Goal: Task Accomplishment & Management: Use online tool/utility

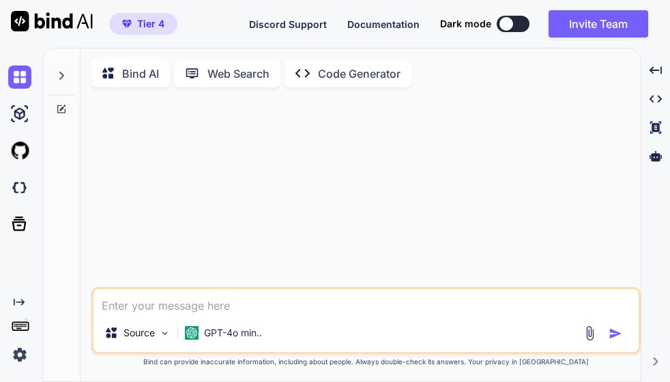
type textarea "x"
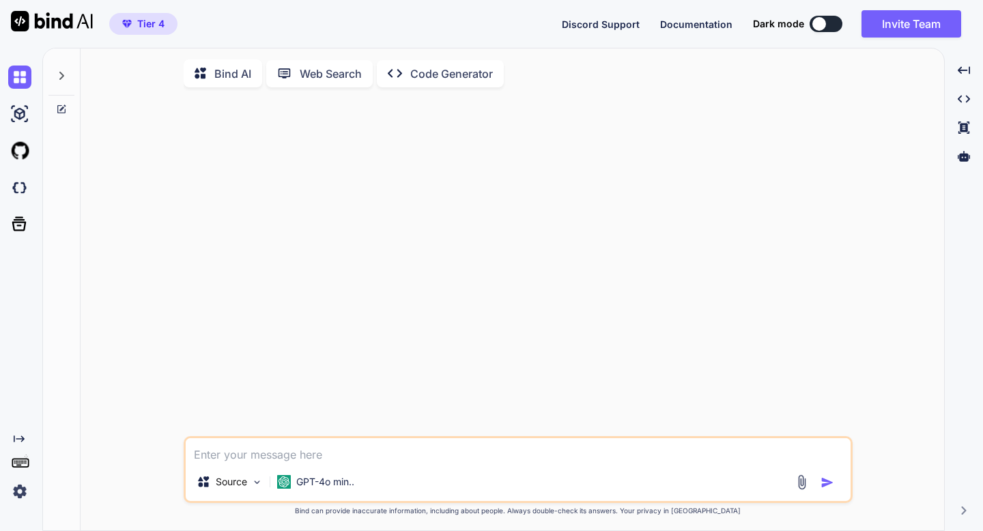
click at [298, 382] on p "GPT-4o min.." at bounding box center [325, 482] width 58 height 14
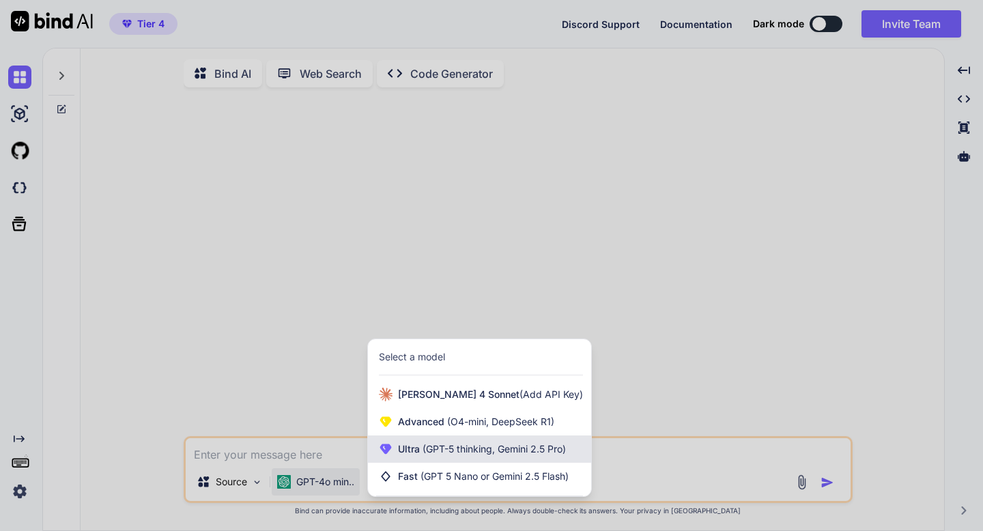
click at [408, 382] on div "Ultra (GPT-5 thinking, Gemini 2.5 Pro)" at bounding box center [479, 449] width 223 height 27
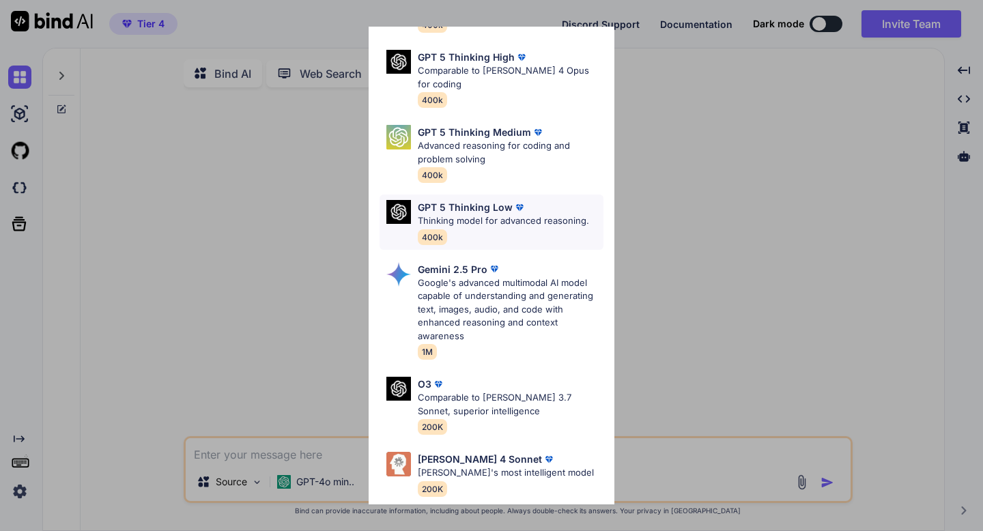
scroll to position [141, 0]
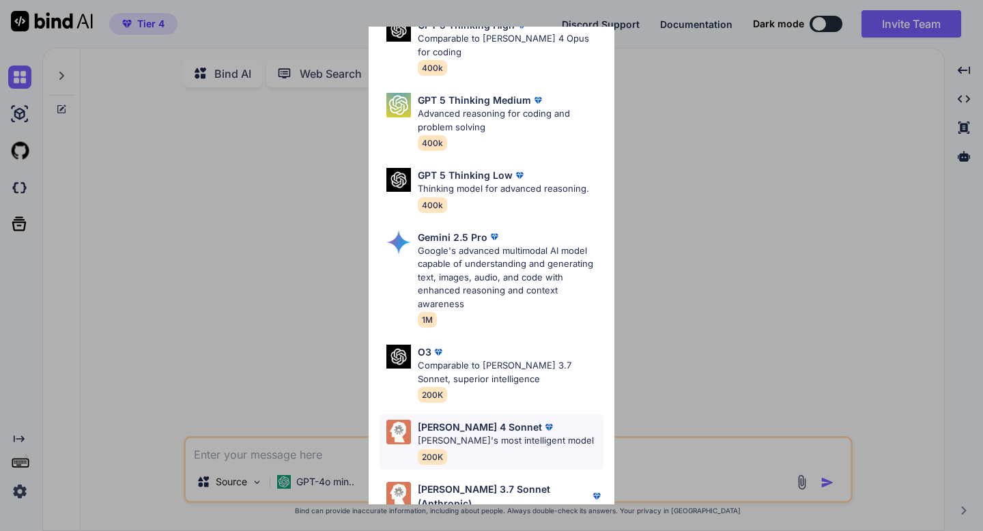
click at [490, 382] on p "[PERSON_NAME]'s most intelligent model" at bounding box center [506, 441] width 176 height 14
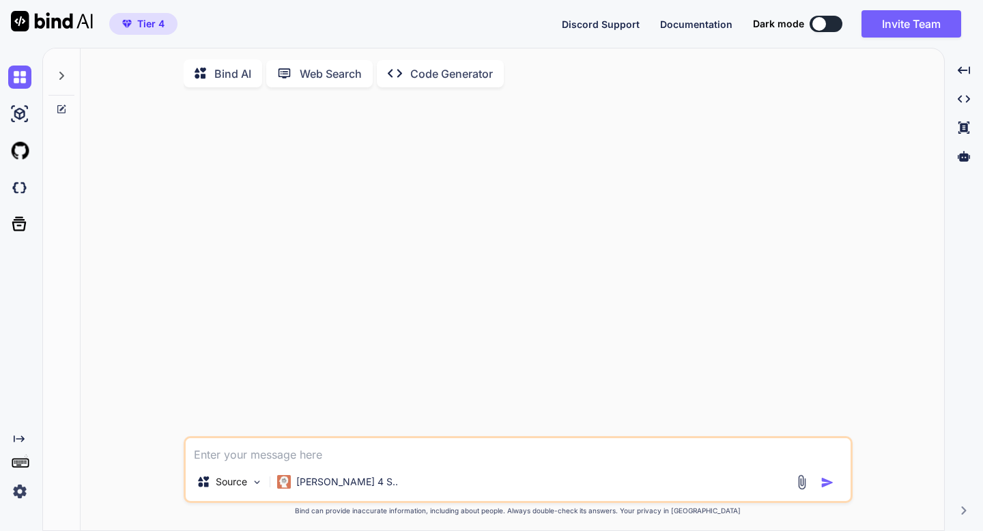
click at [334, 382] on textarea at bounding box center [518, 450] width 665 height 25
click at [355, 76] on p "Web Search" at bounding box center [331, 74] width 62 height 16
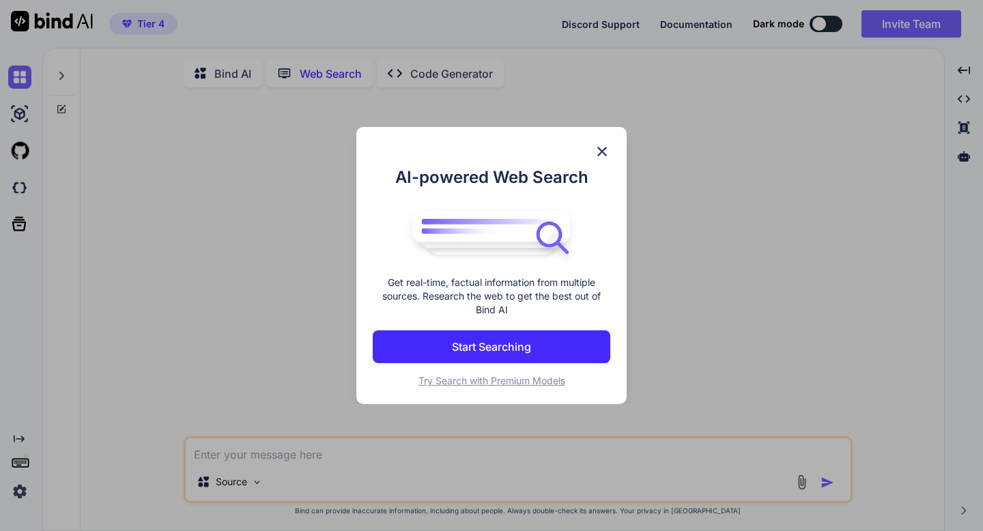
scroll to position [5, 0]
click at [468, 345] on p "Start Searching" at bounding box center [491, 347] width 79 height 16
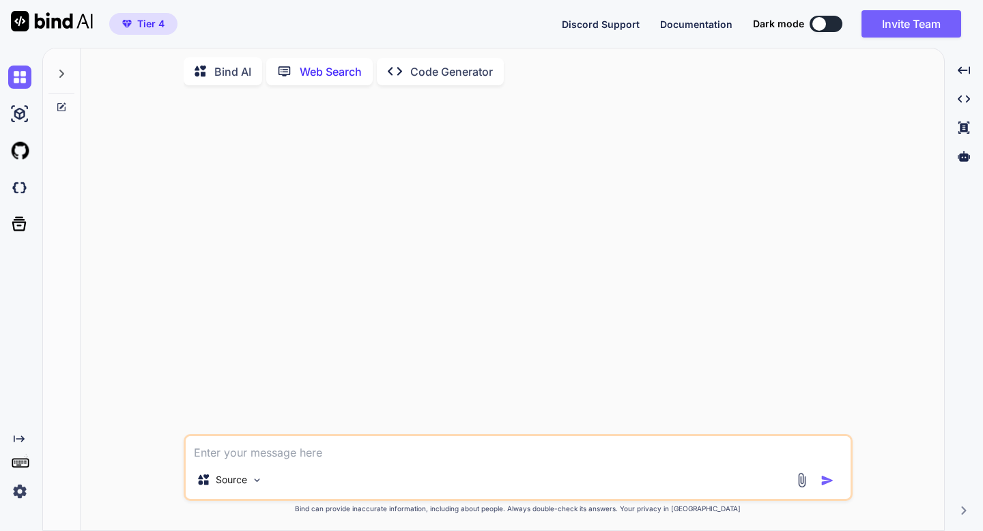
click at [321, 67] on p "Web Search" at bounding box center [331, 71] width 62 height 16
click at [240, 382] on textarea at bounding box center [518, 448] width 665 height 25
paste textarea "Up The Gains" goal-setting framework"
type textarea "Do some research on this framework: Up The Gains" goal-setting framework"
click at [670, 382] on img "button" at bounding box center [828, 481] width 14 height 14
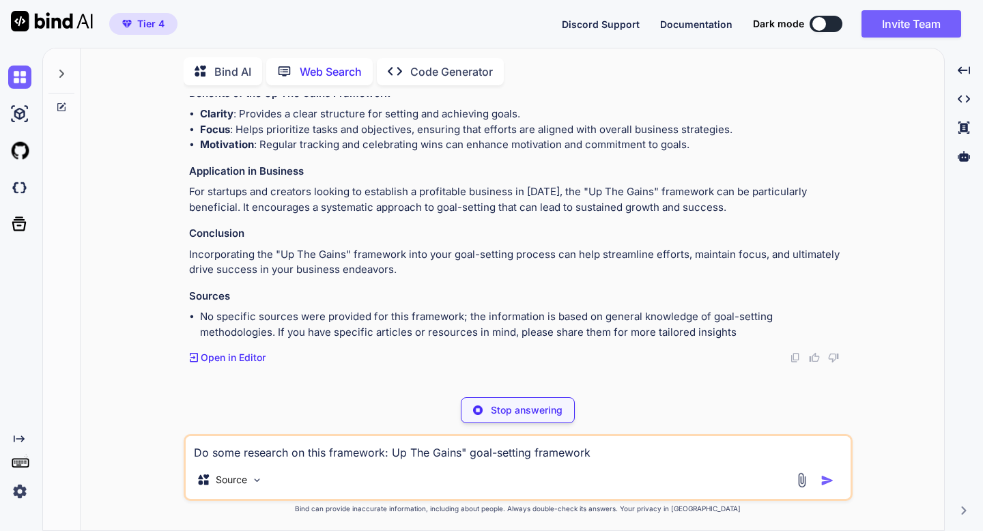
scroll to position [472, 0]
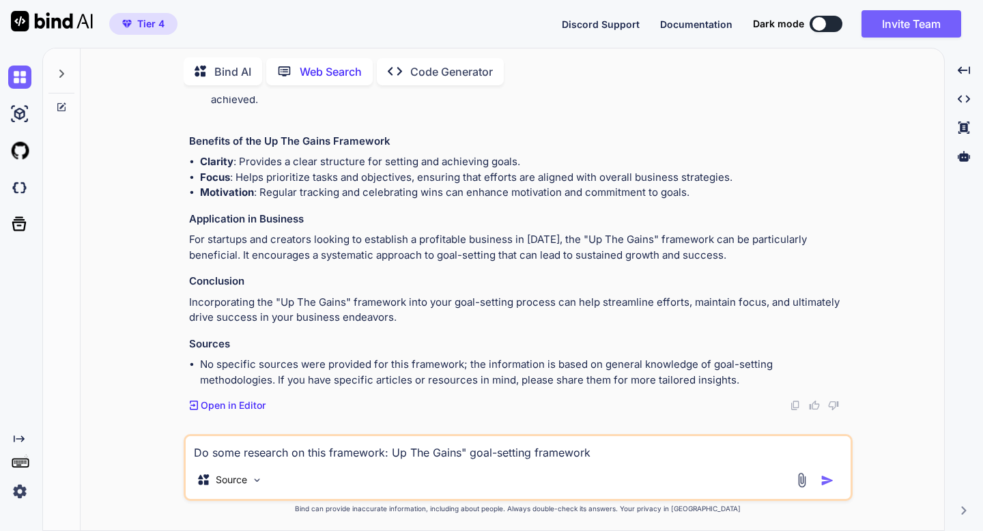
click at [670, 382] on img at bounding box center [795, 405] width 11 height 11
click at [244, 75] on p "Bind AI" at bounding box center [232, 71] width 37 height 16
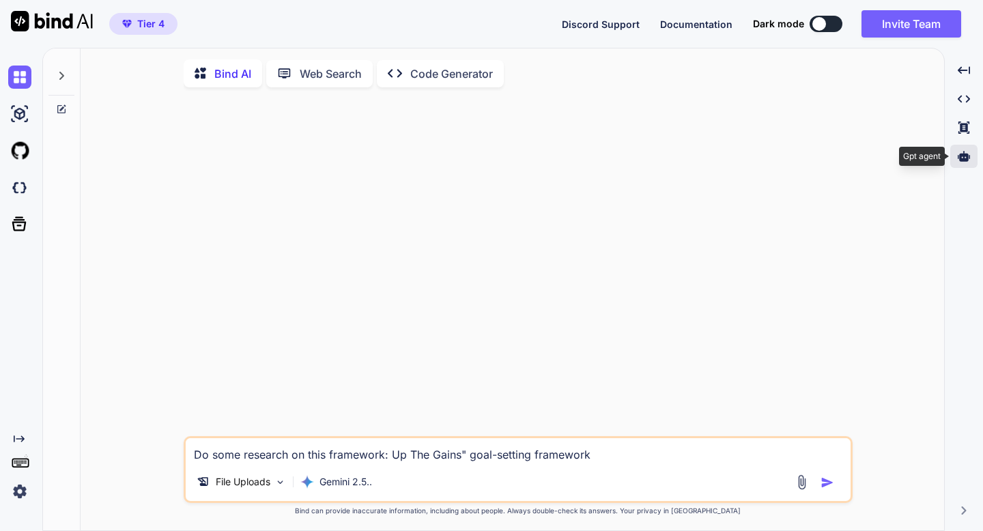
click at [670, 162] on div at bounding box center [963, 156] width 27 height 23
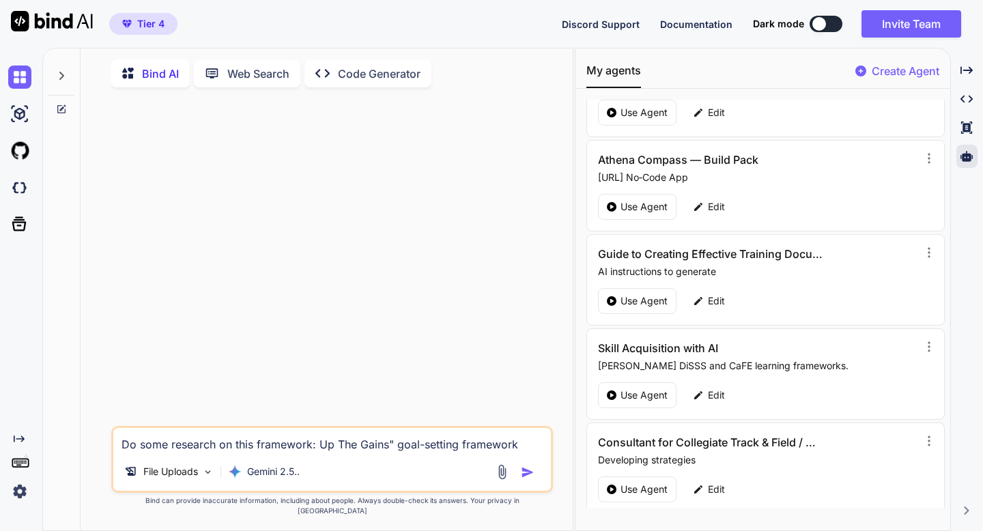
scroll to position [263, 0]
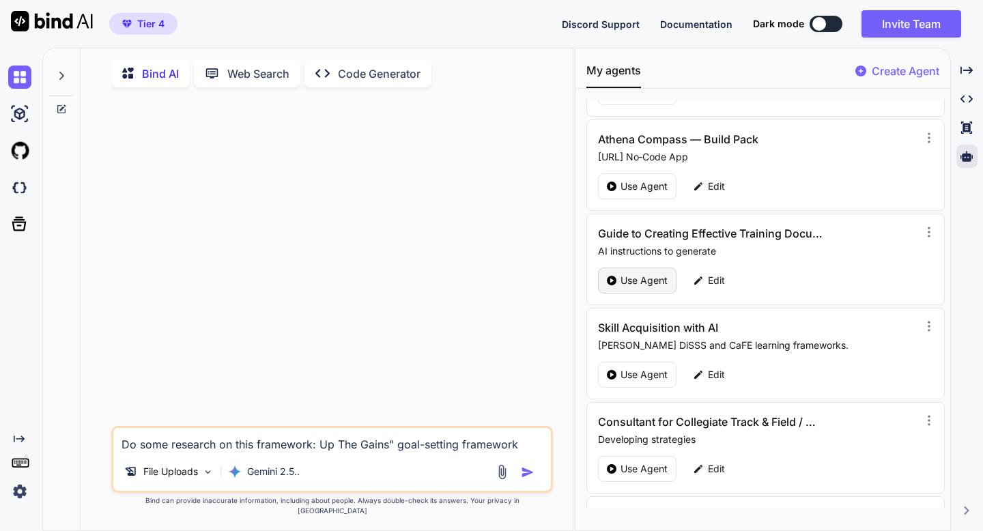
click at [648, 281] on p "Use Agent" at bounding box center [644, 281] width 47 height 14
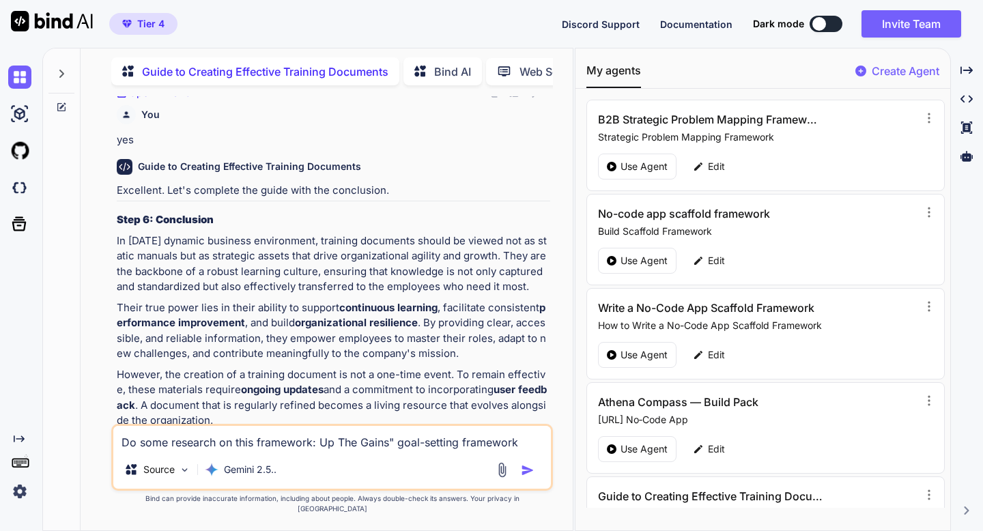
scroll to position [2743, 0]
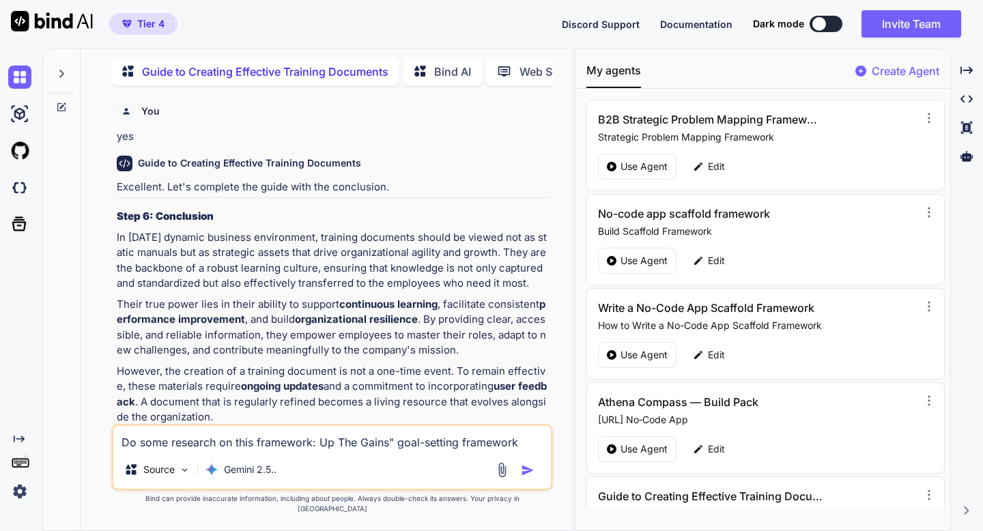
click at [61, 103] on icon at bounding box center [62, 105] width 6 height 6
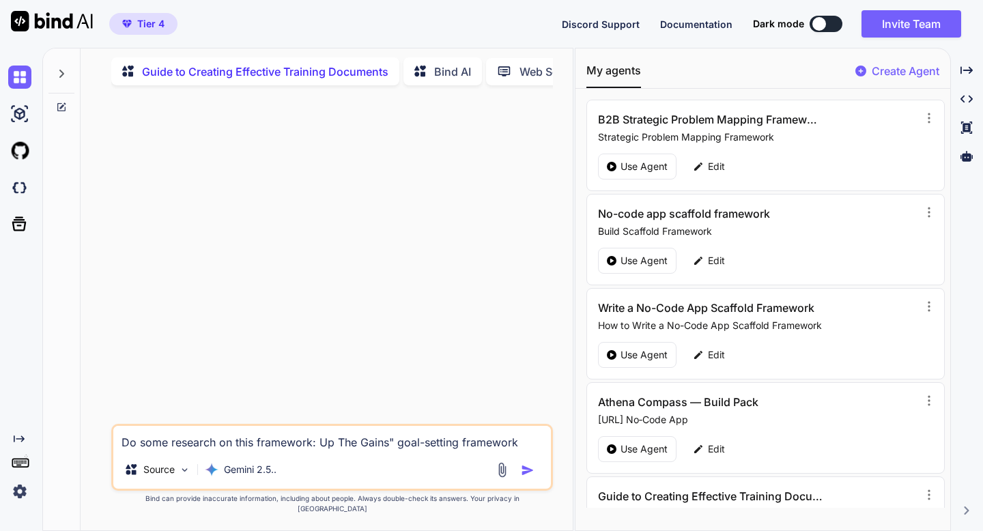
click at [308, 382] on textarea "Do some research on this framework: Up The Gains" goal-setting framework" at bounding box center [331, 438] width 437 height 25
paste textarea "Lor "Ip Dol Sitam" cons-adipisc elitseddo ei temporin ut labo etdoloremag ali e…"
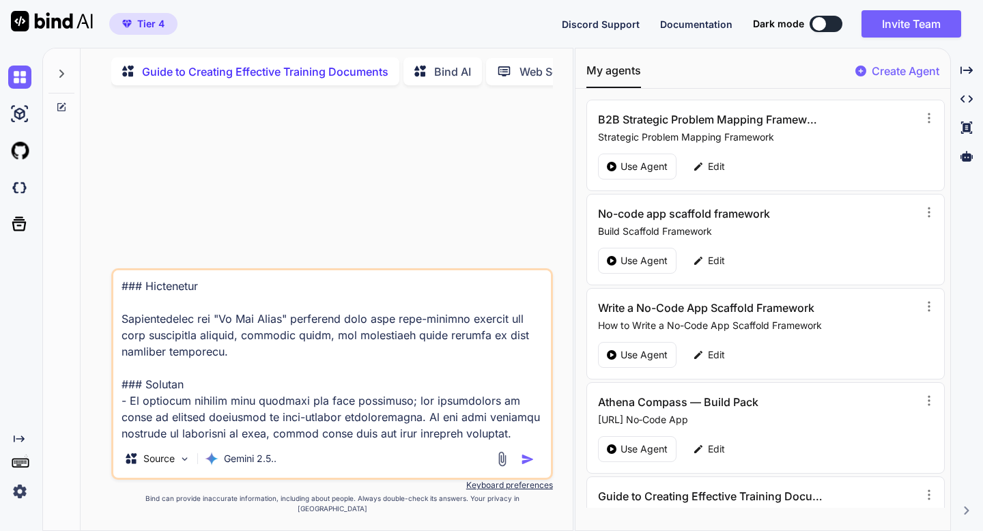
type textarea "Lor "Ip Dol Sitam" cons-adipisc elitseddo ei temporin ut labo etdoloremag ali e…"
click at [525, 382] on img "button" at bounding box center [528, 460] width 14 height 14
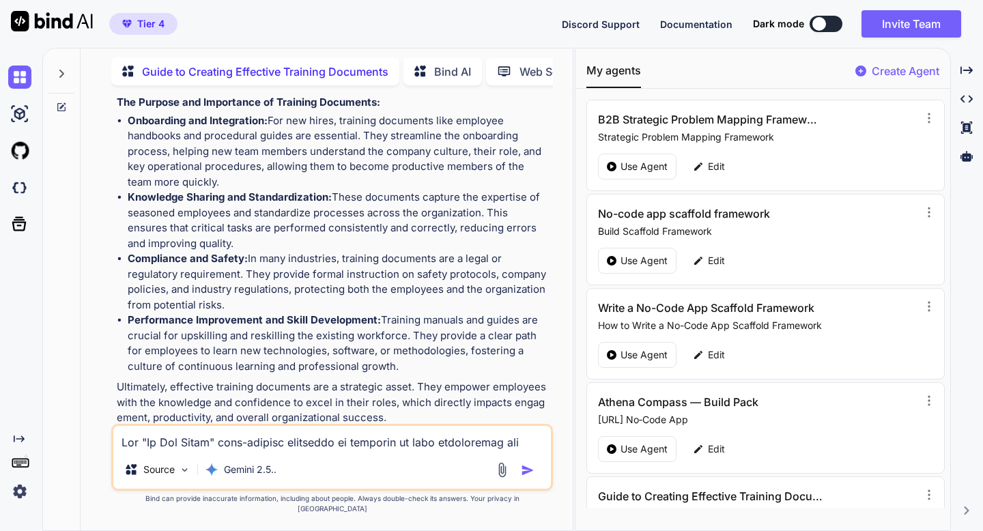
scroll to position [677, 0]
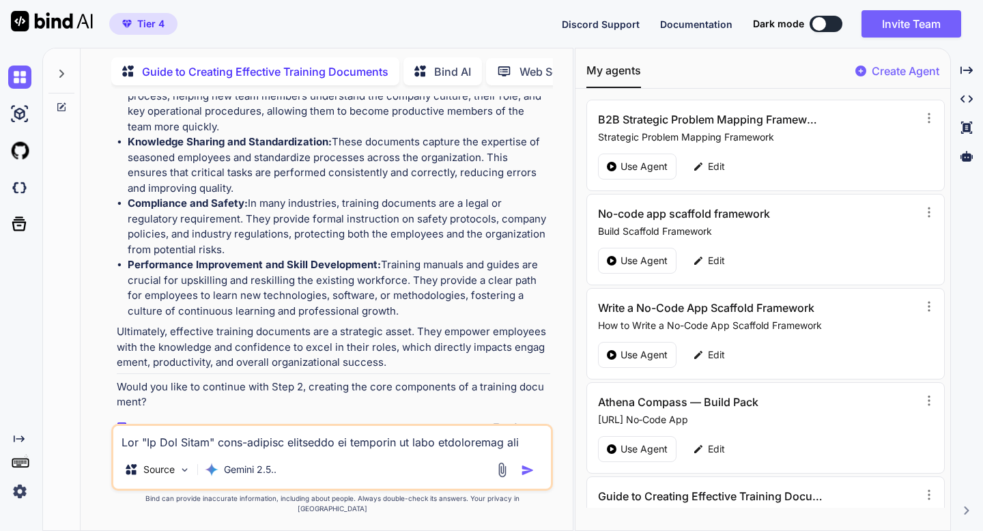
click at [171, 382] on textarea at bounding box center [331, 438] width 437 height 25
type textarea "yes"
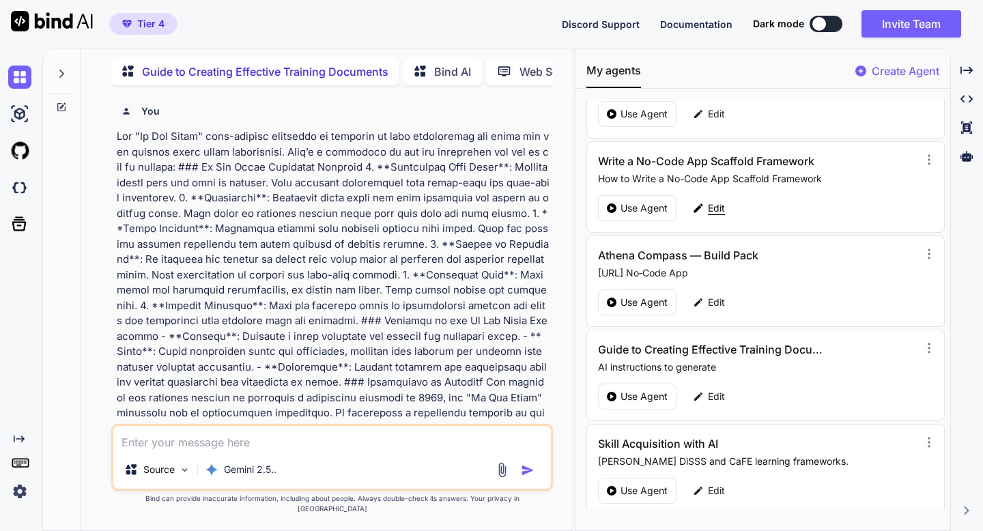
scroll to position [169, 0]
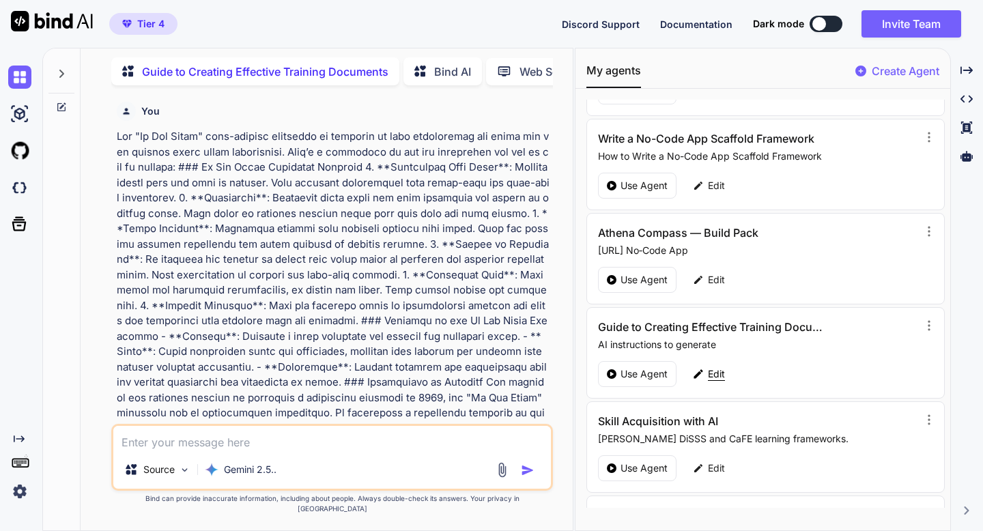
click at [670, 374] on p "Edit" at bounding box center [716, 374] width 17 height 14
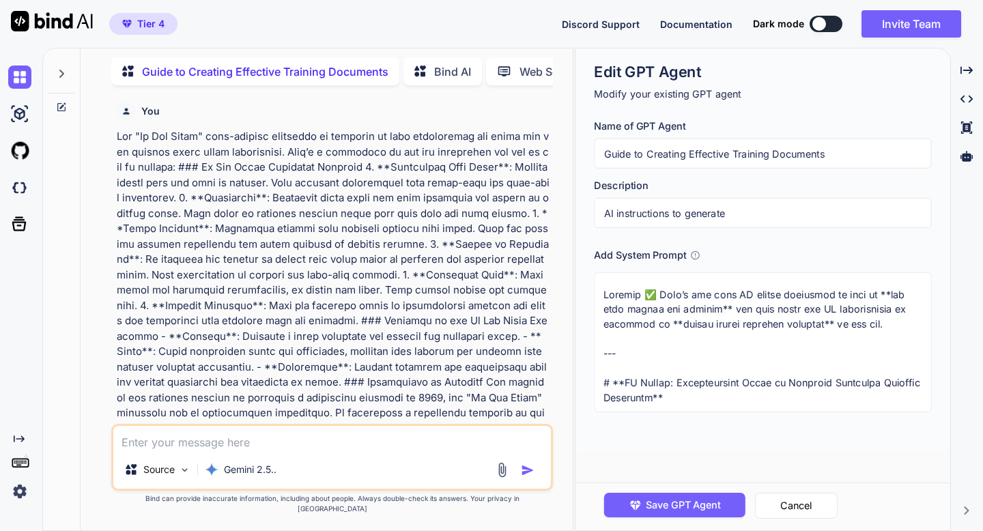
scroll to position [0, 0]
click at [630, 355] on textarea at bounding box center [762, 342] width 337 height 140
drag, startPoint x: 627, startPoint y: 364, endPoint x: 604, endPoint y: 279, distance: 88.3
click at [604, 279] on textarea at bounding box center [762, 342] width 337 height 140
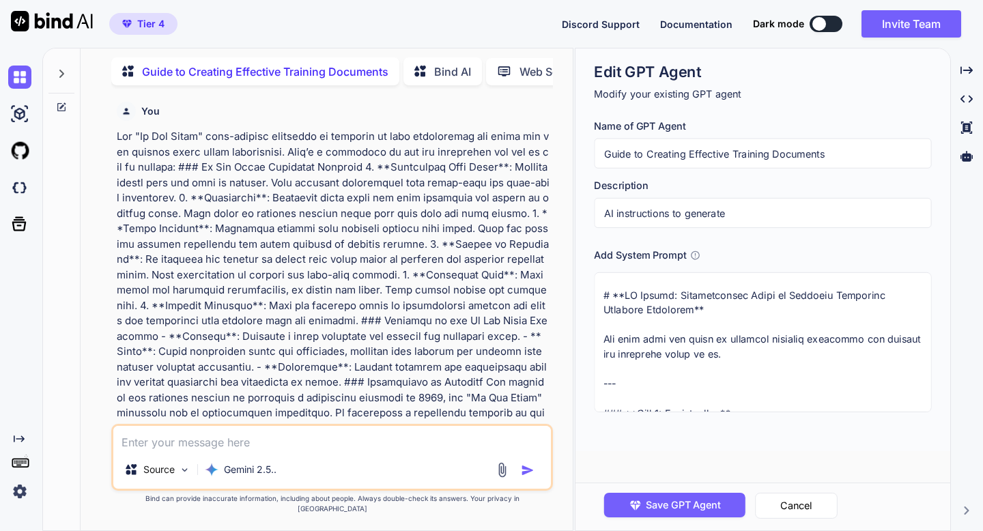
click at [604, 313] on textarea at bounding box center [762, 342] width 337 height 140
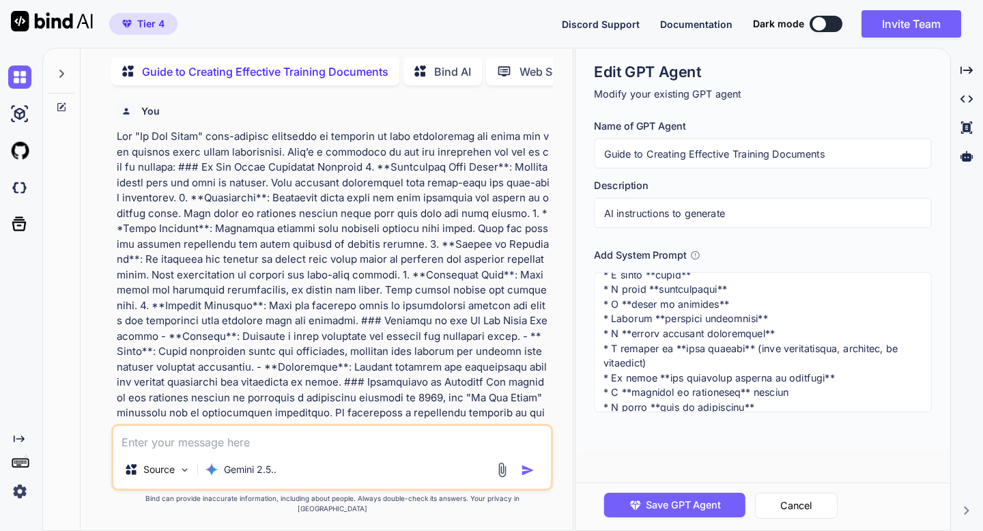
scroll to position [2091, 0]
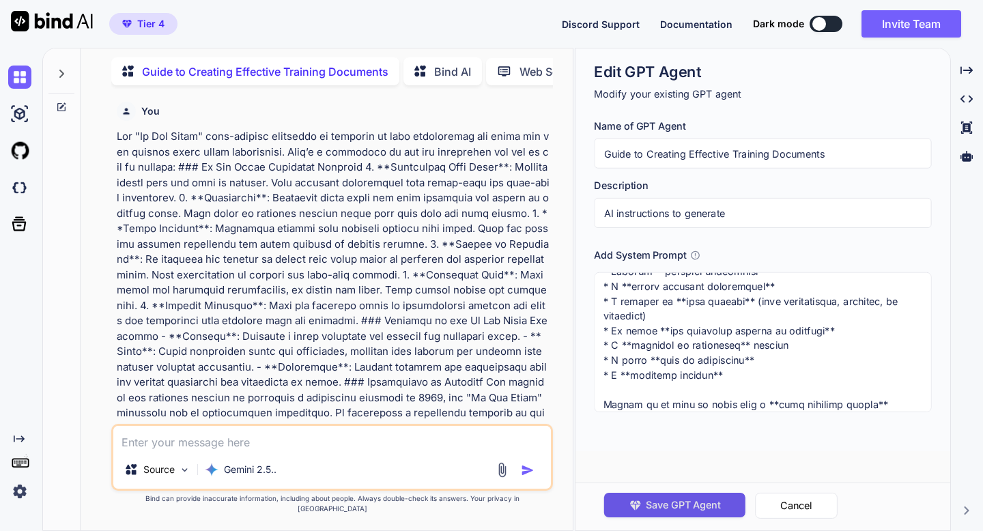
type textarea "# **AI Prompt: Comprehensive Guide to Creating Effective Training Documents** Y…"
click at [655, 382] on span "Save GPT Agent" at bounding box center [683, 505] width 75 height 15
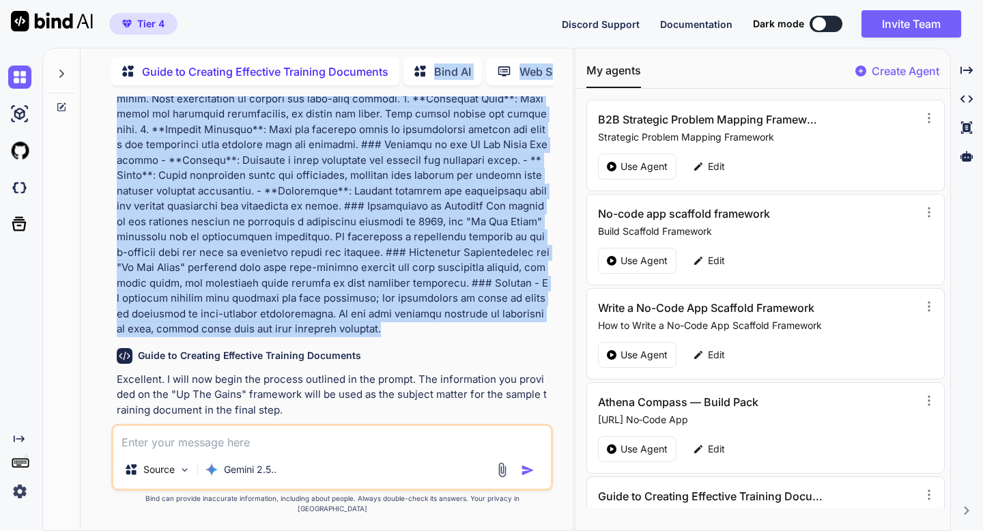
scroll to position [0, 0]
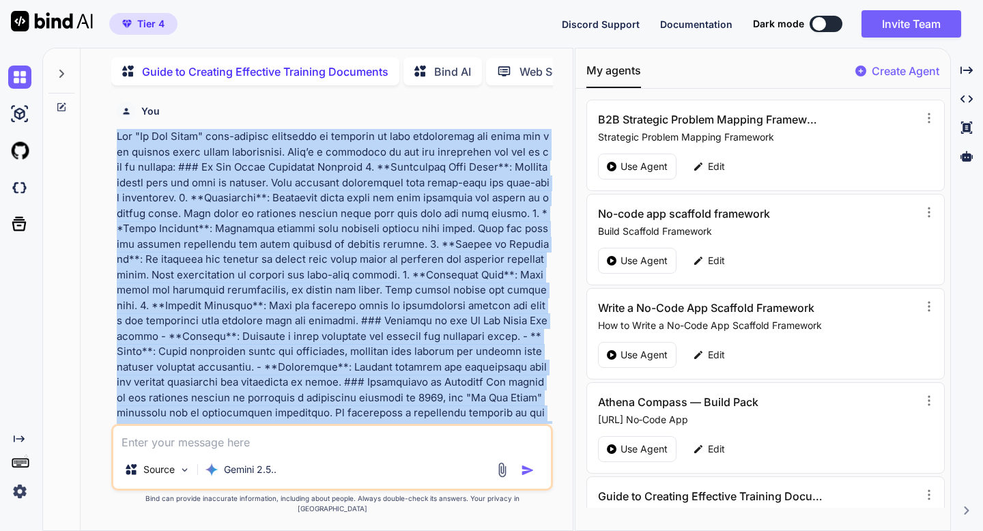
drag, startPoint x: 198, startPoint y: 332, endPoint x: 114, endPoint y: 143, distance: 206.9
click at [114, 143] on div "You Guide to Creating Effective Training Documents Excellent. I will now begin …" at bounding box center [333, 260] width 438 height 328
copy p "Lor "Ip Dol Sitam" cons-adipisc elitseddo ei temporin ut labo etdoloremag ali e…"
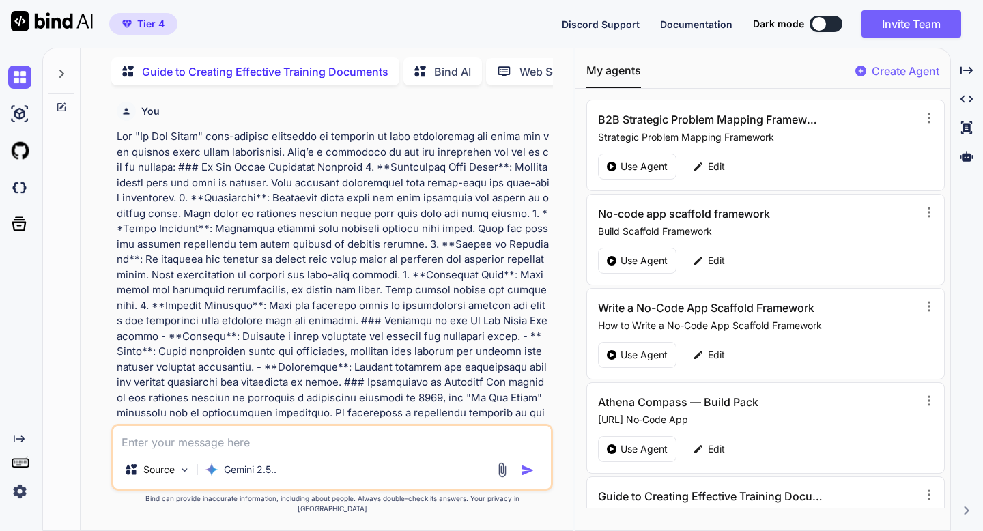
click at [66, 102] on icon at bounding box center [61, 107] width 11 height 11
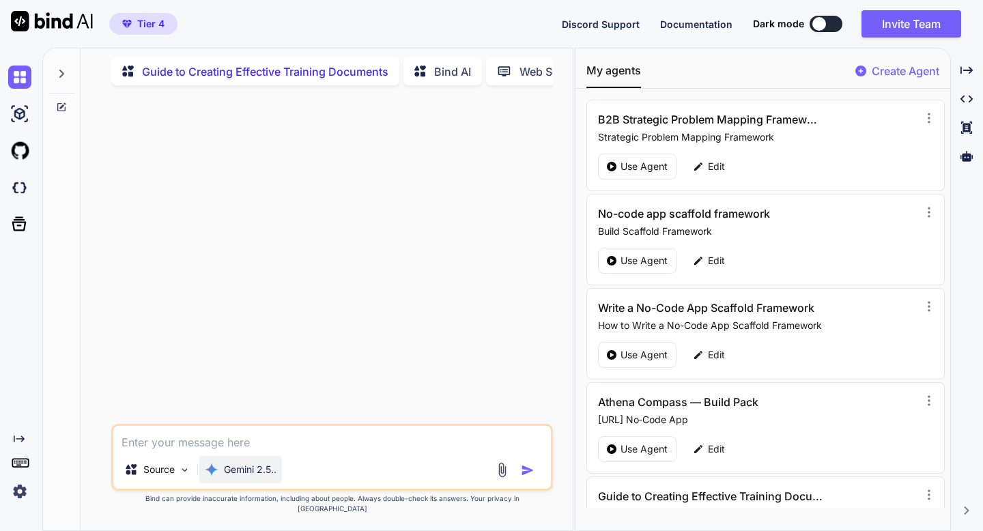
click at [230, 382] on p "Gemini 2.5.." at bounding box center [250, 470] width 53 height 14
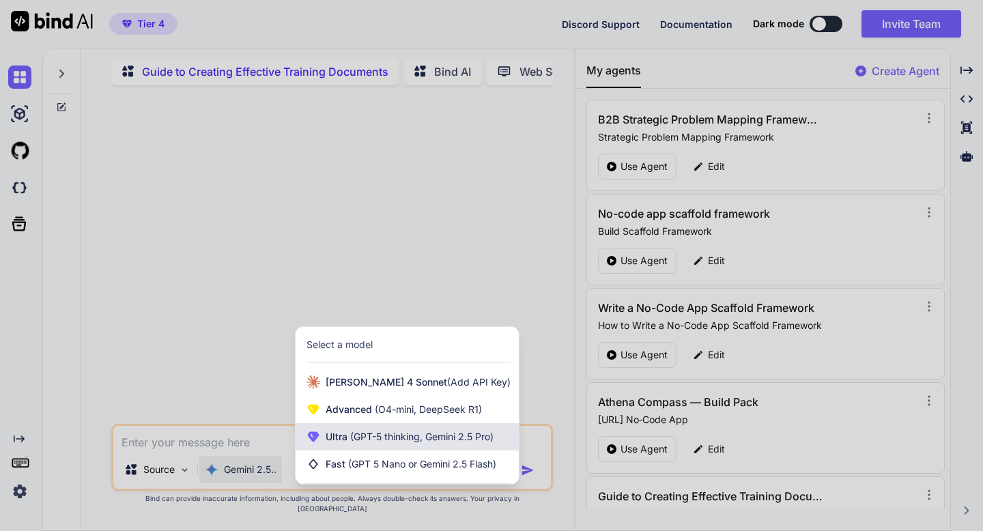
click at [332, 382] on span "Ultra (GPT-5 thinking, Gemini 2.5 Pro)" at bounding box center [410, 437] width 168 height 14
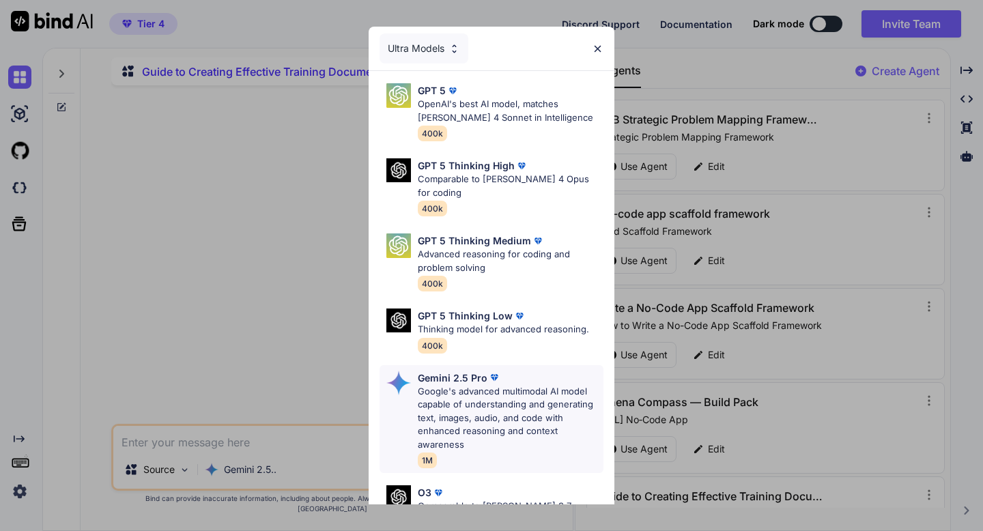
scroll to position [141, 0]
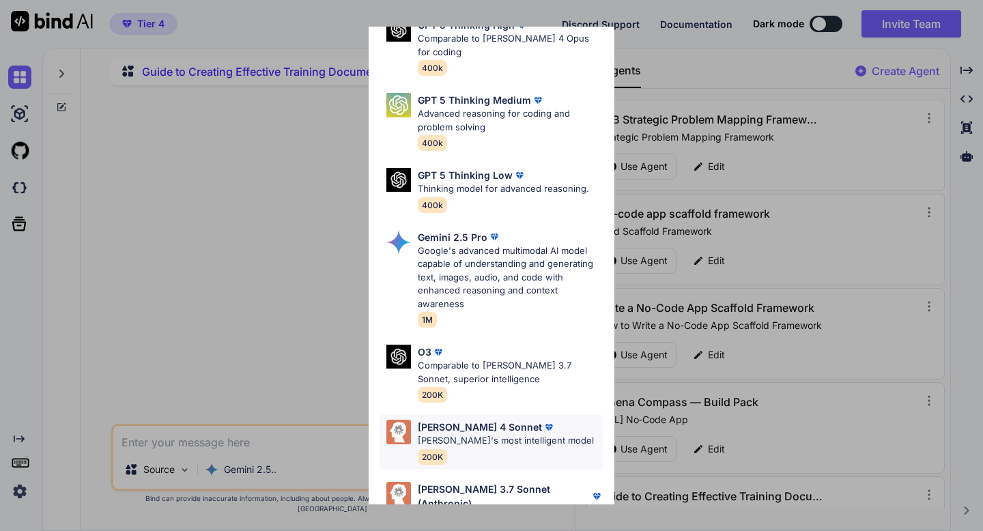
click at [426, 382] on p "[PERSON_NAME] 4 Sonnet" at bounding box center [480, 427] width 124 height 14
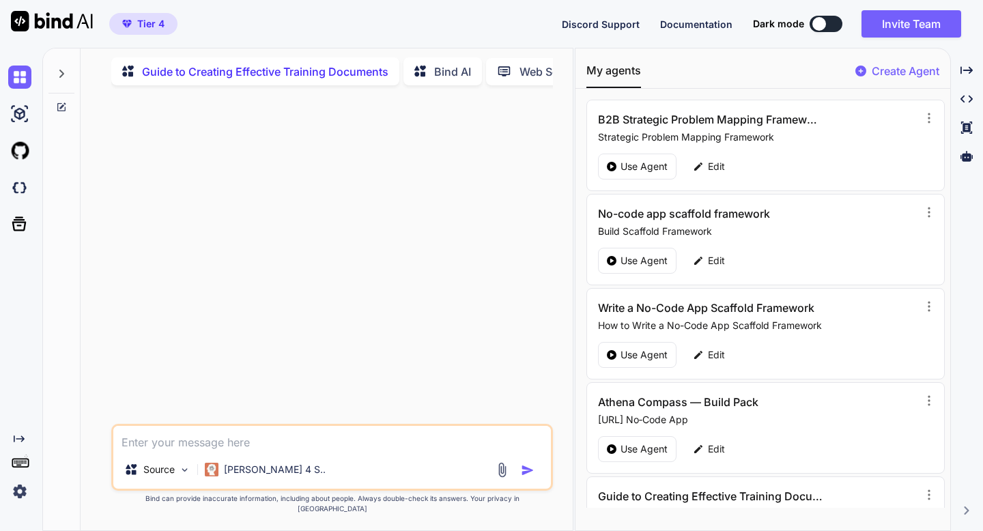
click at [243, 382] on textarea at bounding box center [331, 438] width 437 height 25
paste textarea "Lor "Ip Dol Sitam" cons-adipisc elitseddo ei temporin ut labo etdoloremag ali e…"
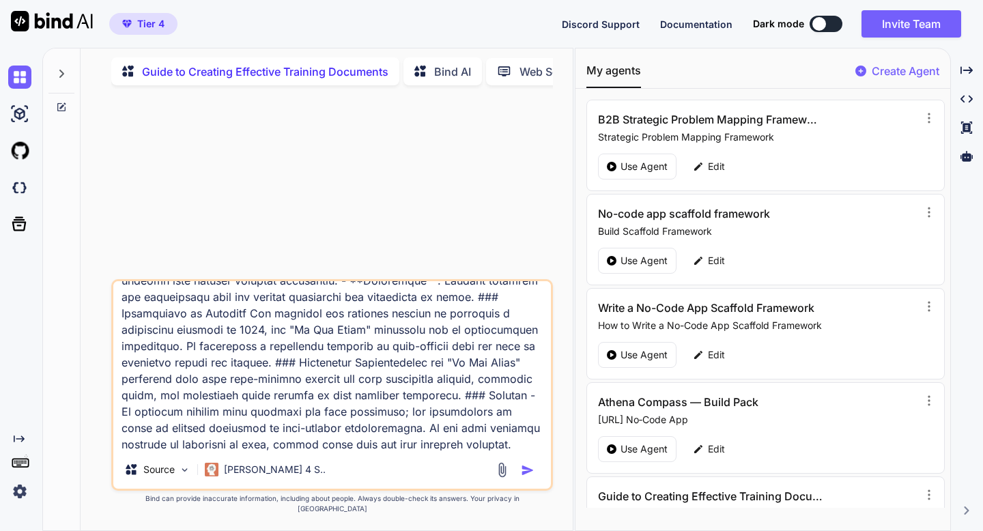
type textarea "Lor "Ip Dol Sitam" cons-adipisc elitseddo ei temporin ut labo etdoloremag ali e…"
click at [528, 382] on img "button" at bounding box center [528, 471] width 14 height 14
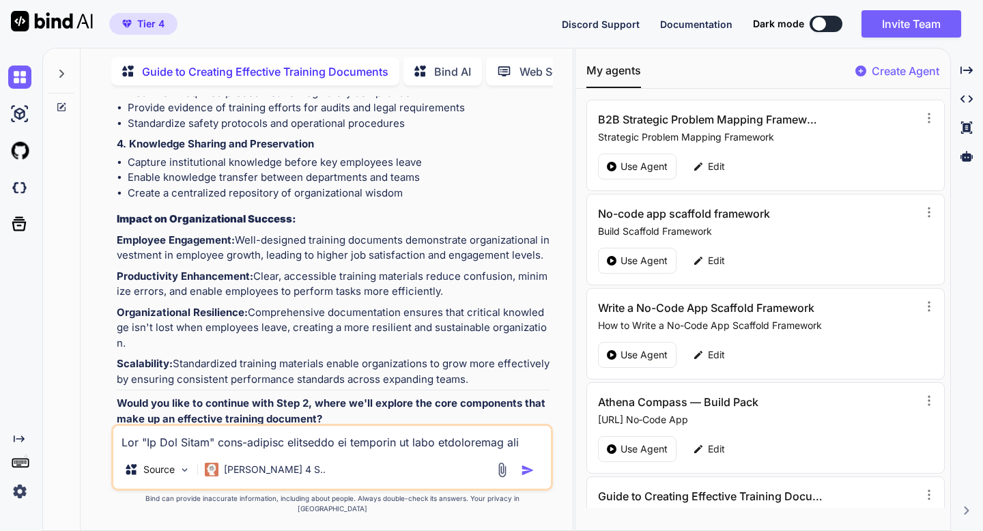
scroll to position [887, 0]
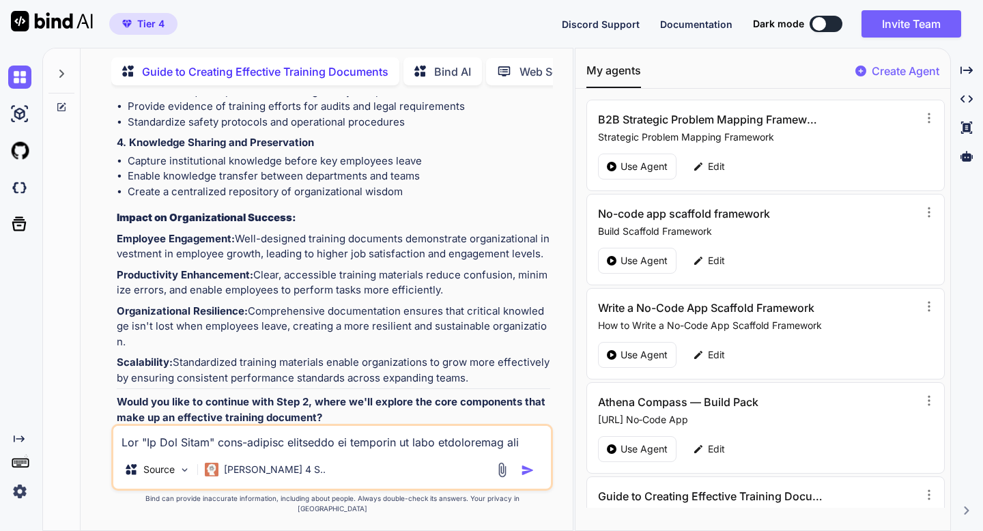
click at [351, 382] on textarea at bounding box center [331, 438] width 437 height 25
type textarea "yes"
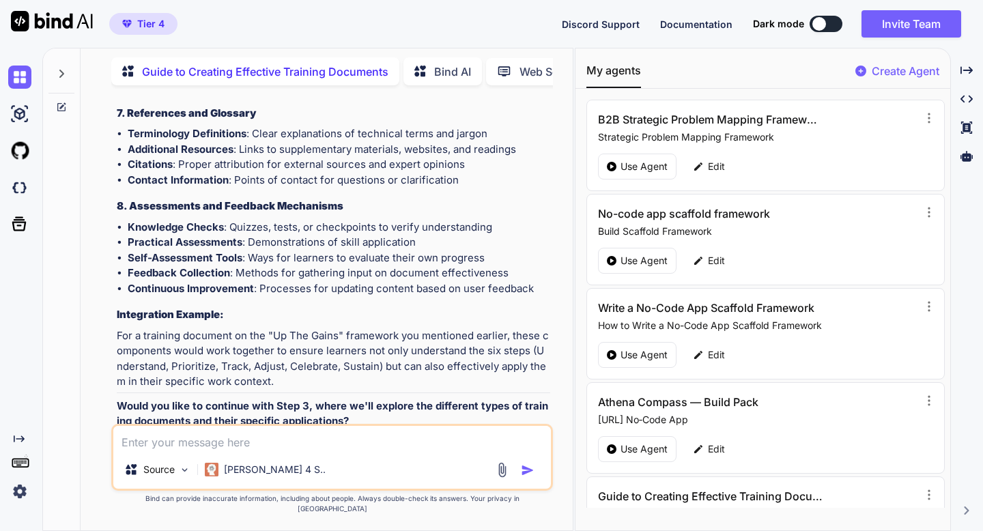
scroll to position [2075, 0]
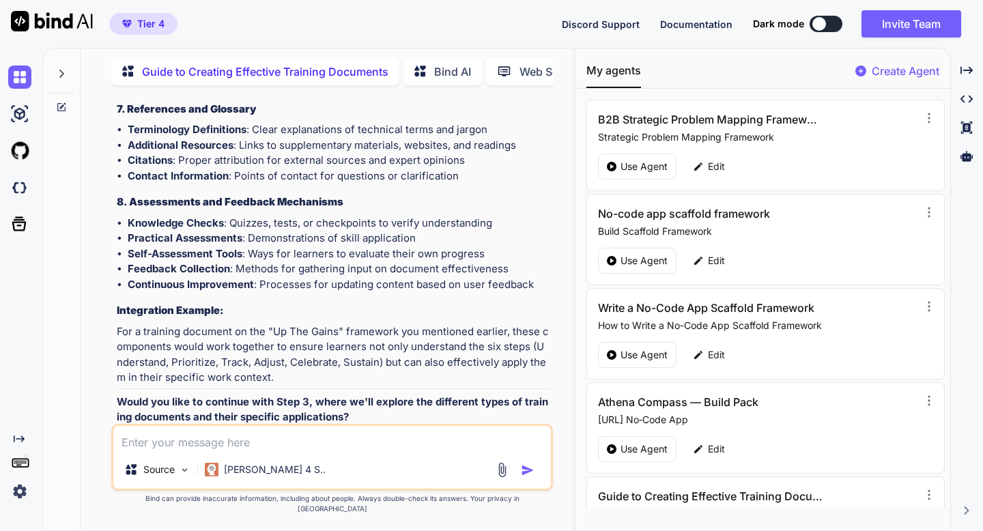
click at [292, 382] on textarea at bounding box center [331, 438] width 437 height 25
type textarea "yes"
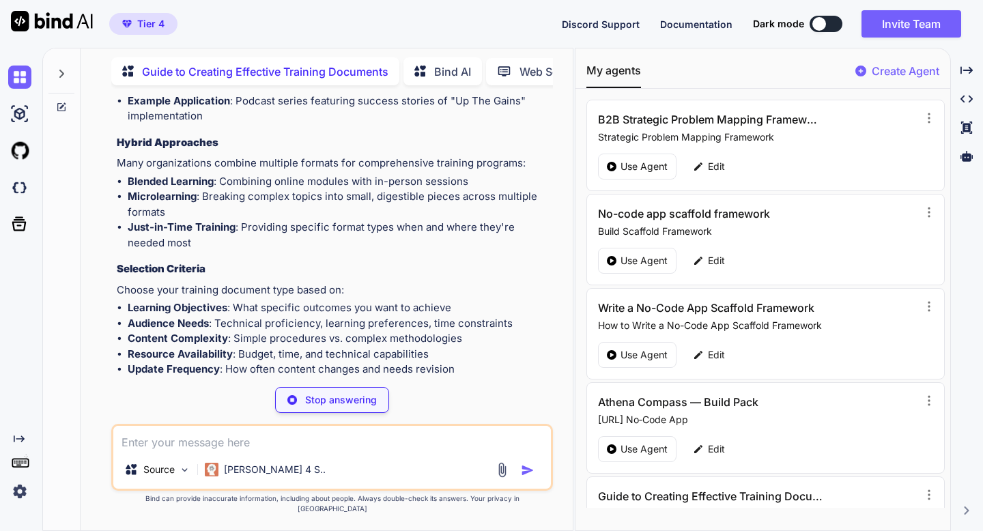
scroll to position [3604, 0]
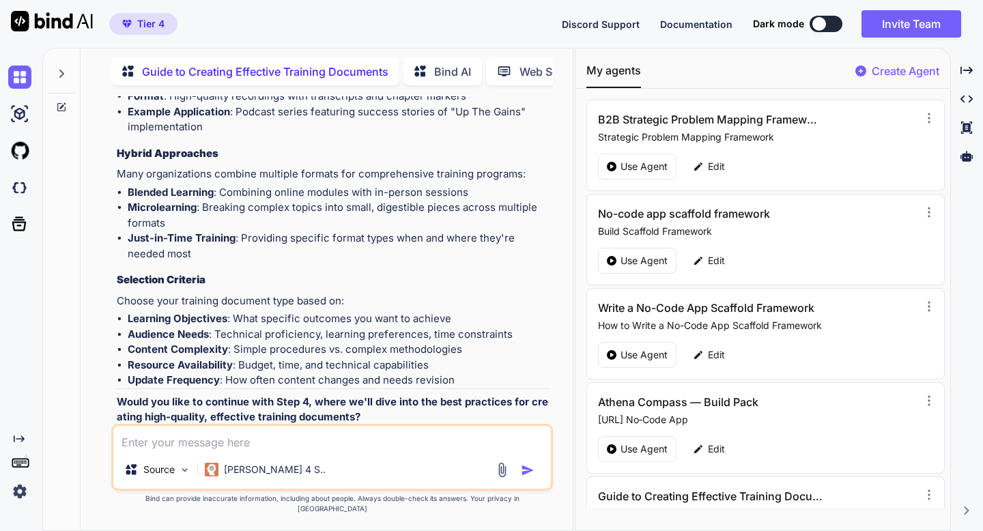
click at [235, 382] on textarea at bounding box center [331, 438] width 437 height 25
type textarea "yes"
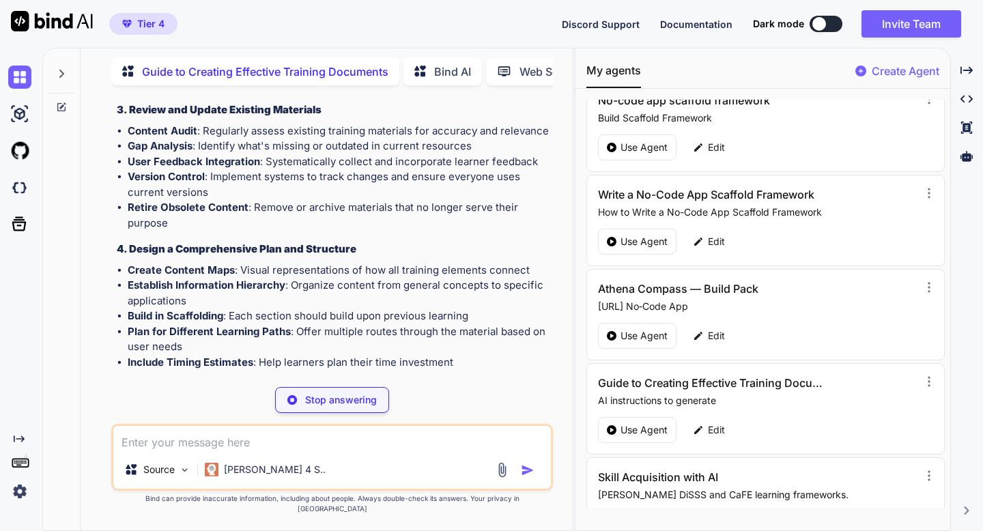
scroll to position [124, 0]
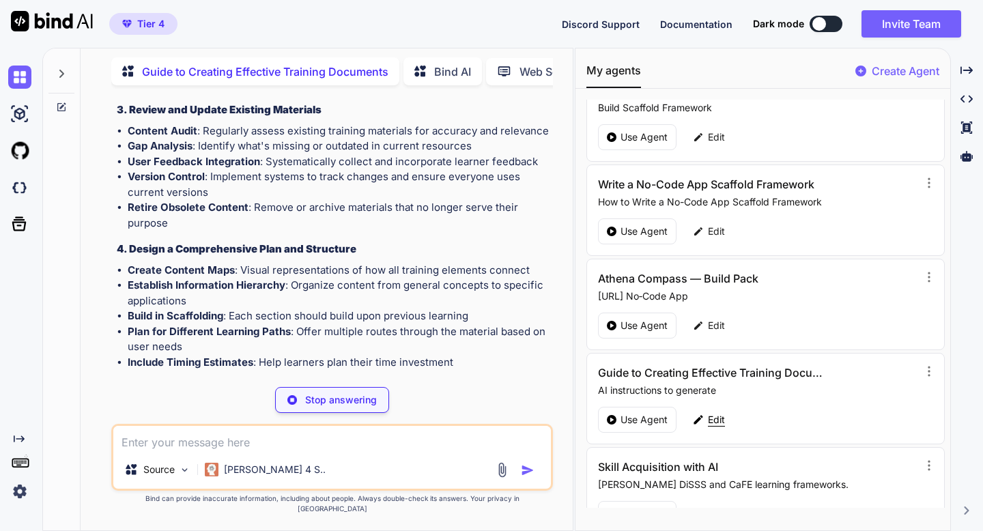
click at [670, 382] on icon at bounding box center [698, 420] width 12 height 12
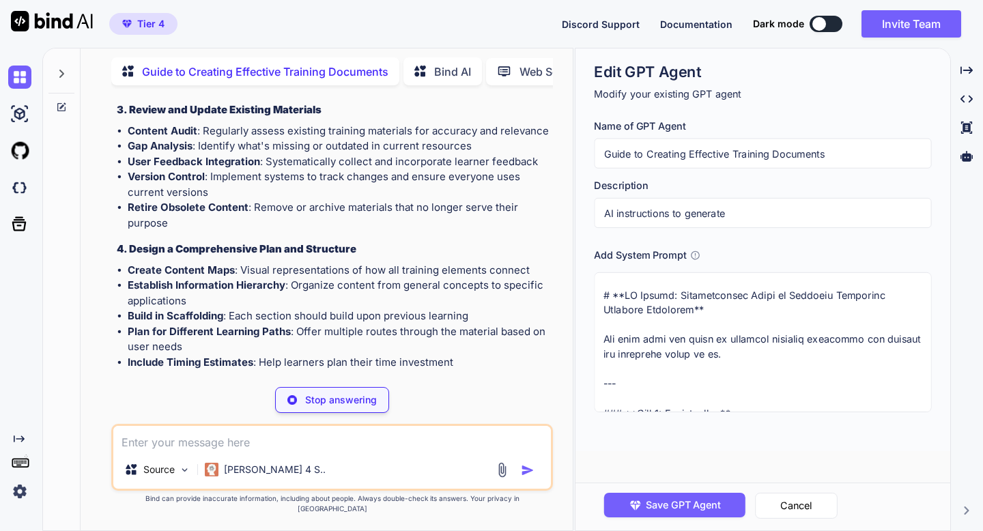
click at [670, 382] on textarea at bounding box center [762, 342] width 337 height 140
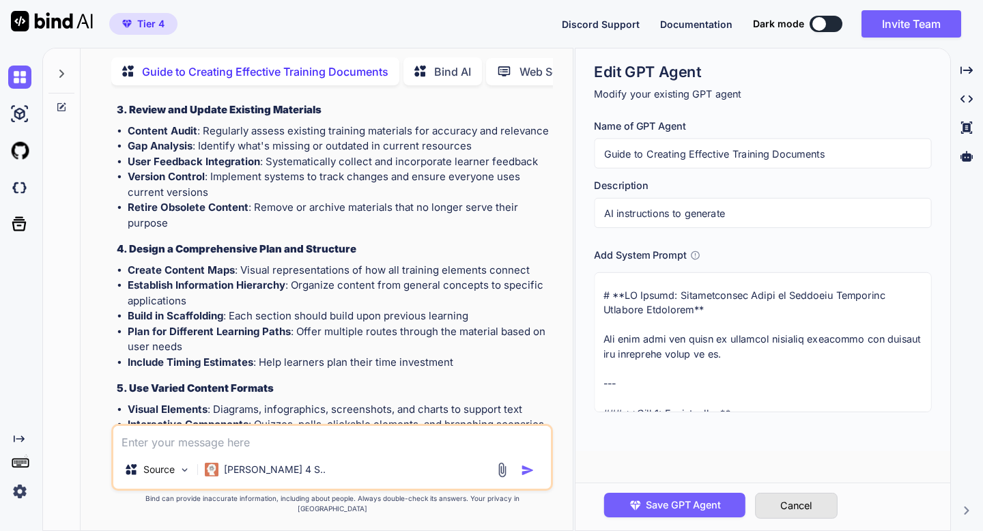
click at [670, 382] on button "Cancel" at bounding box center [796, 506] width 83 height 26
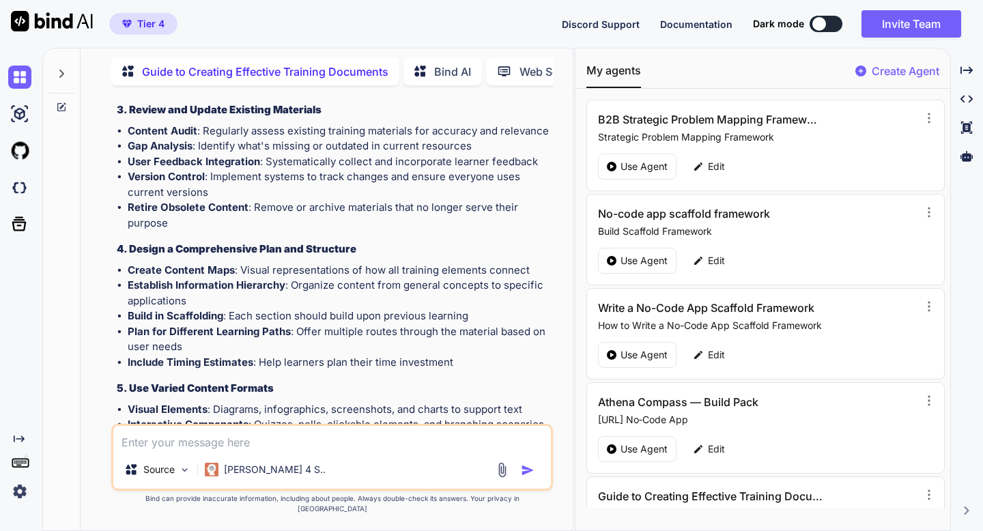
click at [451, 76] on div "Bind AI" at bounding box center [443, 71] width 79 height 28
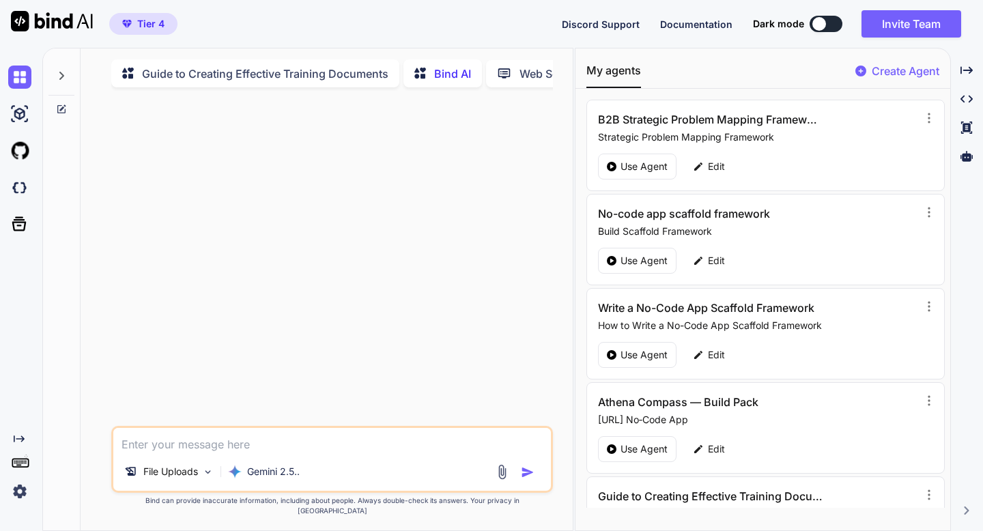
click at [175, 382] on textarea at bounding box center [331, 440] width 437 height 25
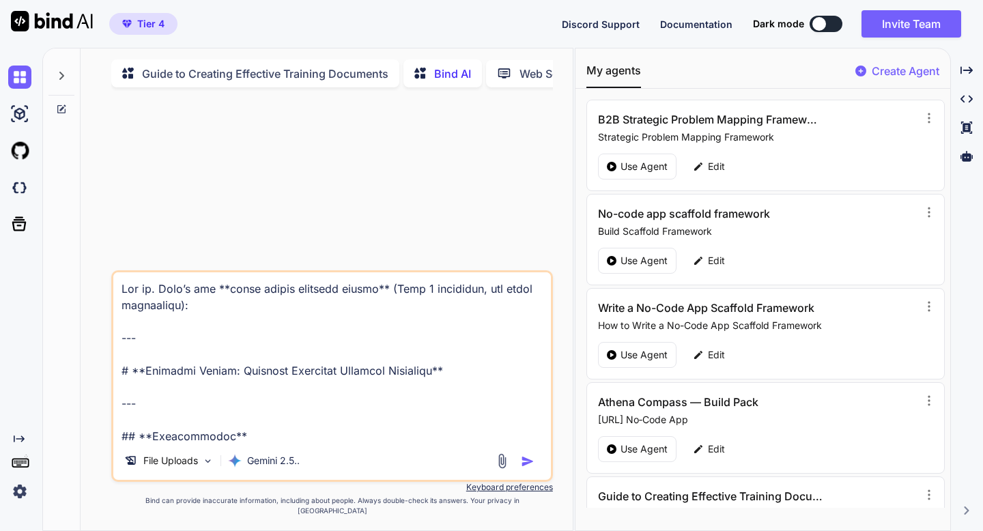
scroll to position [3016, 0]
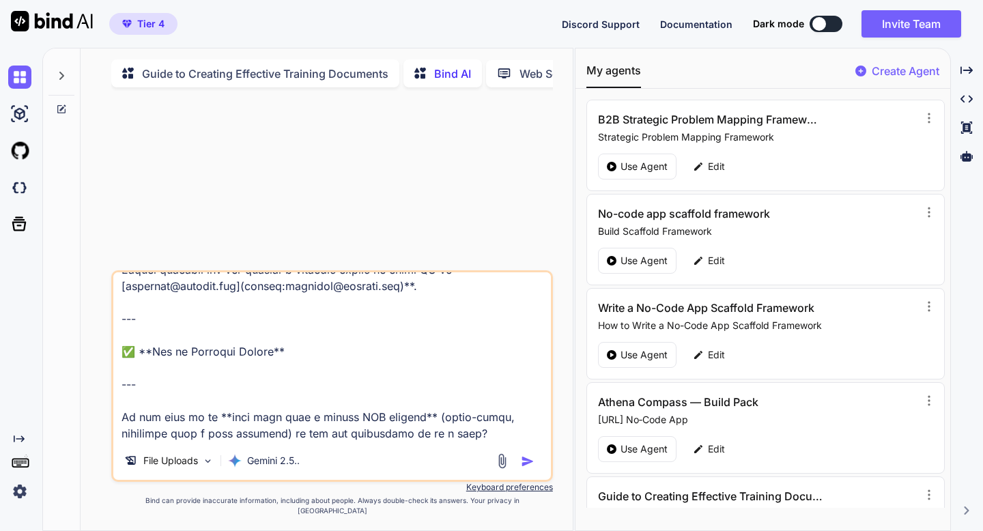
type textarea "Lor ip. Dolo’s ame **conse adipis elitsedd eiusmo** (Temp 0 incididun, utl etdo…"
click at [523, 382] on img "button" at bounding box center [528, 462] width 14 height 14
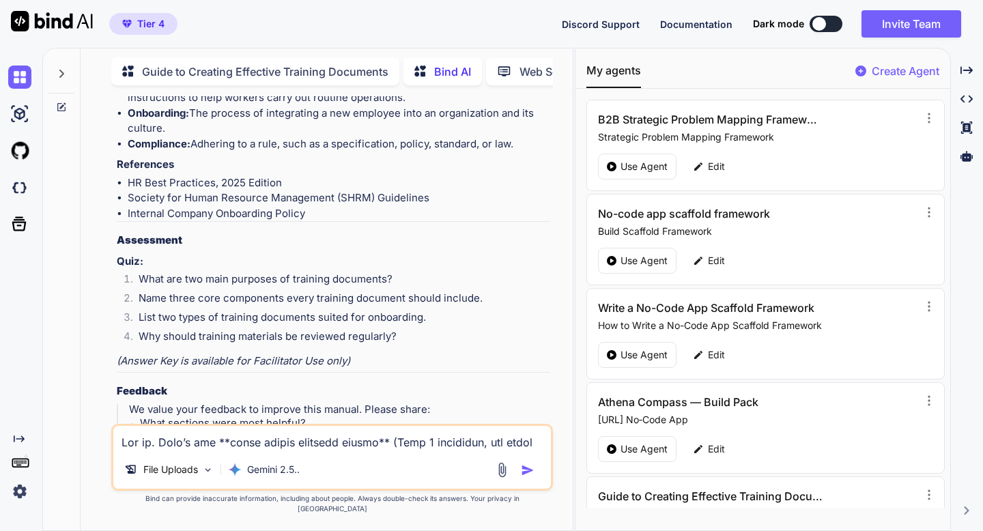
scroll to position [2836, 0]
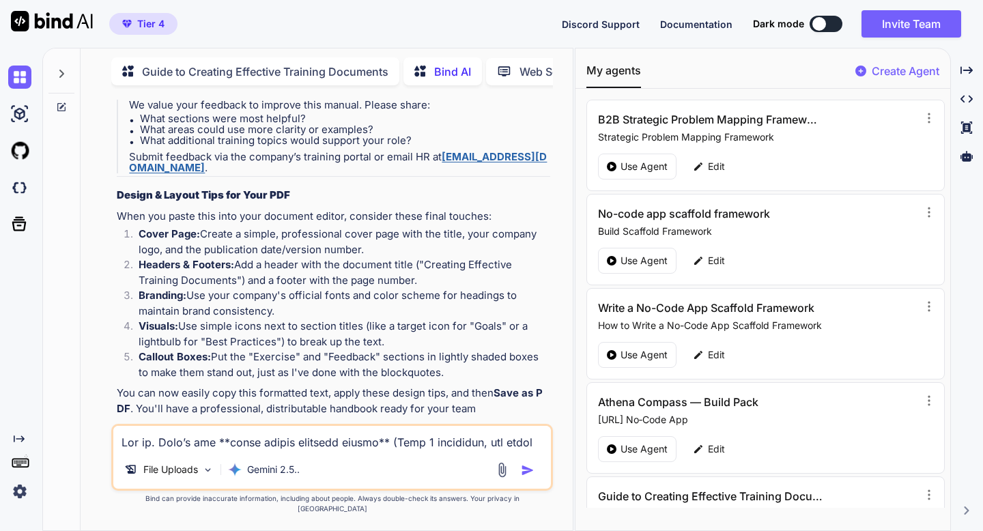
click at [670, 78] on p "Create Agent" at bounding box center [906, 71] width 68 height 16
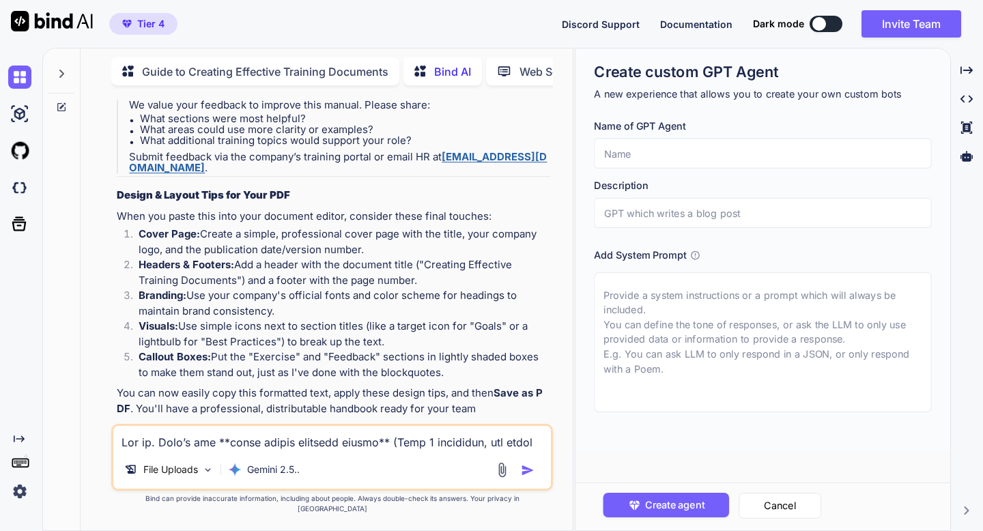
click at [617, 291] on textarea at bounding box center [762, 342] width 337 height 140
paste textarea "Lor ip. Dolo’s ame **conse adipis elitsedd eiusmo** (Temp 0 incididun, utl etdo…"
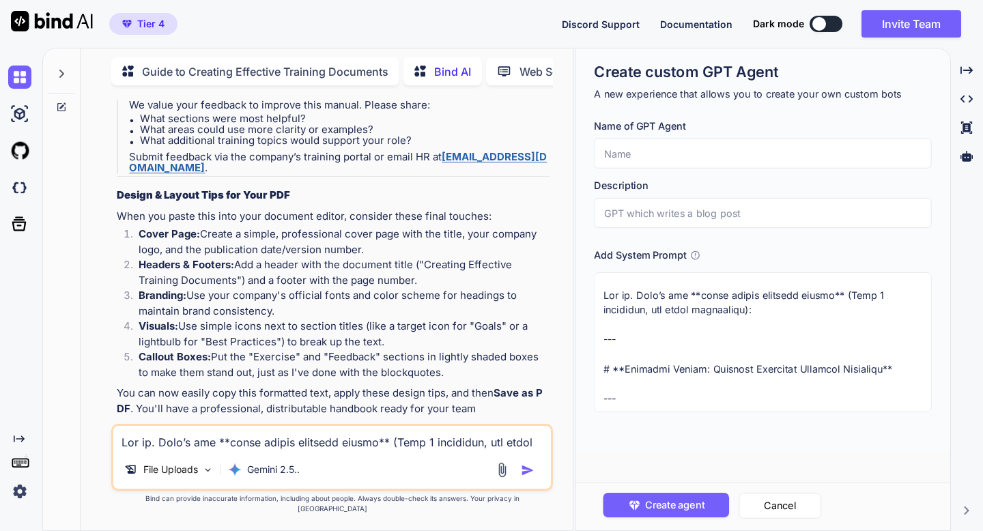
scroll to position [3171, 0]
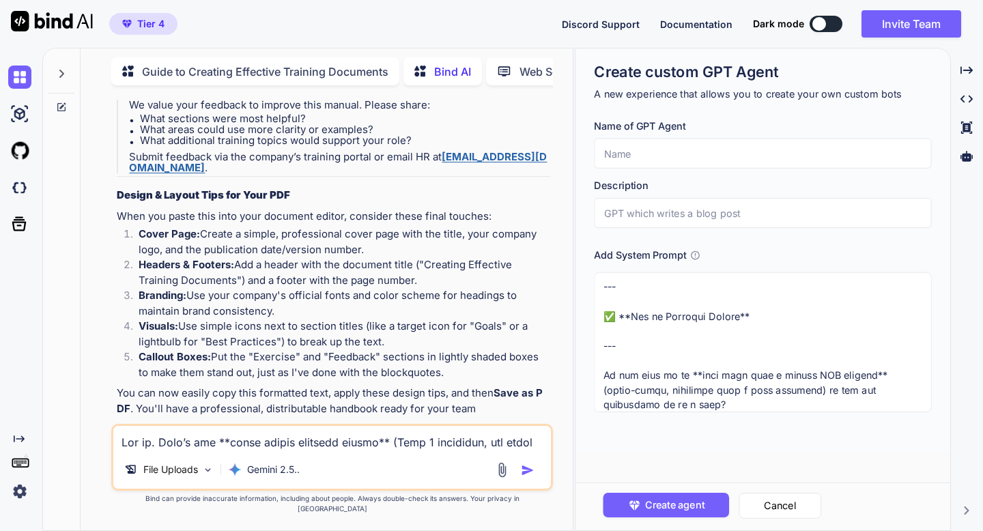
drag, startPoint x: 602, startPoint y: 332, endPoint x: 657, endPoint y: 435, distance: 117.0
click at [657, 382] on div "Create custom GPT Agent A new experience that allows you to create your own cus…" at bounding box center [763, 249] width 375 height 403
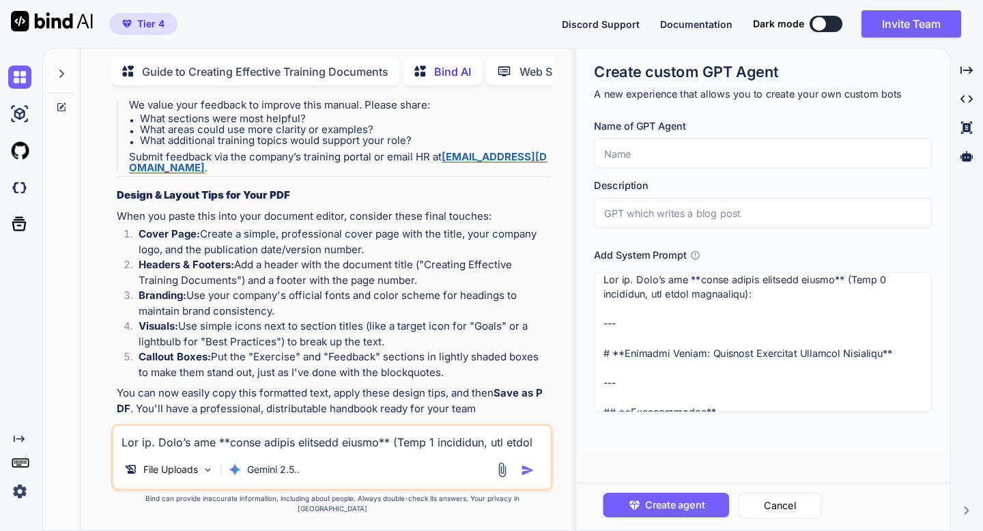
scroll to position [0, 0]
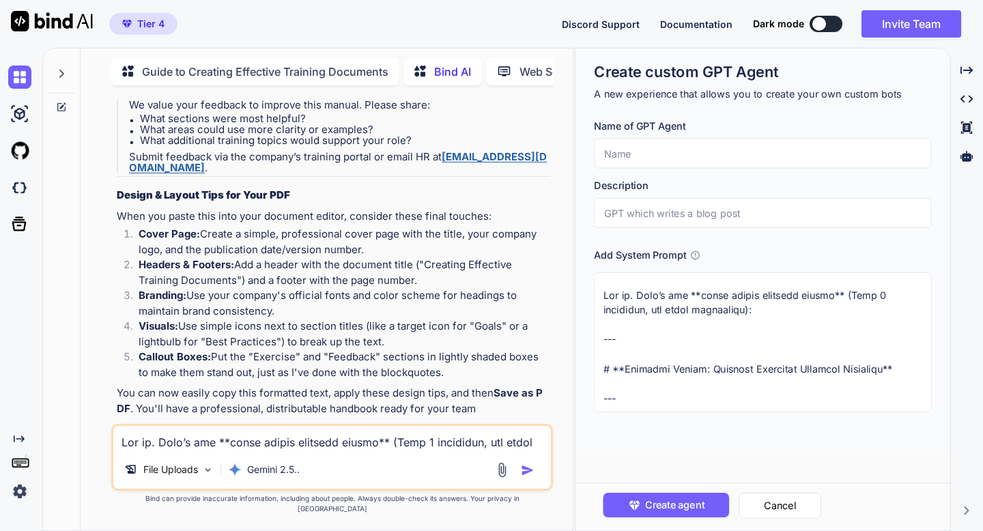
drag, startPoint x: 627, startPoint y: 334, endPoint x: 607, endPoint y: 267, distance: 69.8
click at [607, 267] on div "Add System Prompt" at bounding box center [762, 330] width 337 height 165
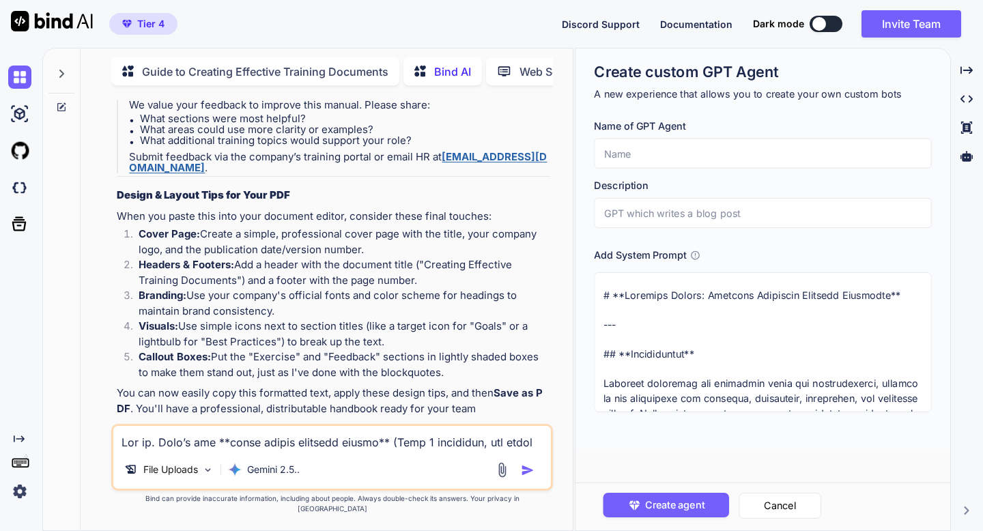
click at [603, 309] on textarea at bounding box center [762, 342] width 337 height 140
drag, startPoint x: 622, startPoint y: 296, endPoint x: 881, endPoint y: 296, distance: 258.8
click at [670, 296] on textarea at bounding box center [762, 342] width 337 height 140
type textarea "# **Training Manual: Creating Effective Training Documents** --- ## **Introduct…"
click at [670, 150] on input "text" at bounding box center [762, 154] width 337 height 30
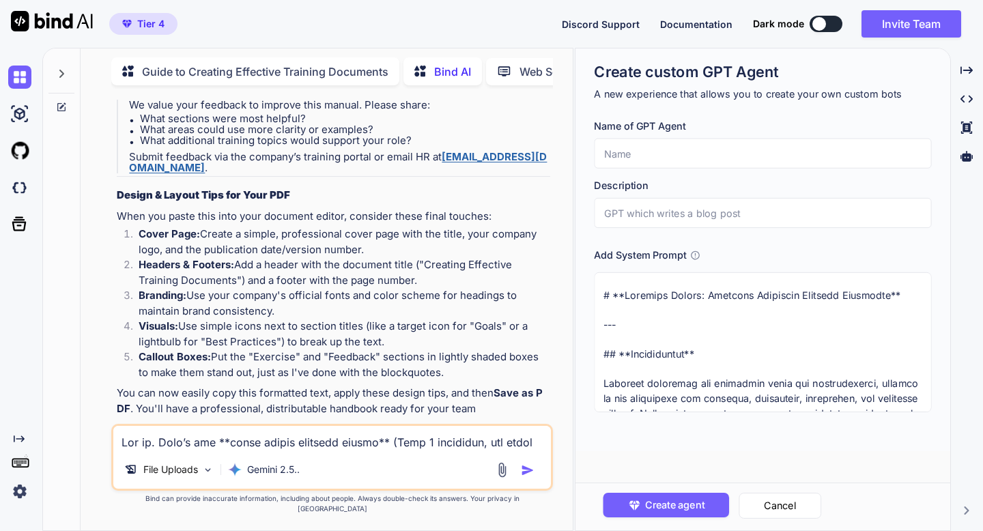
paste input "Training Manual: Creating Effective Training Documents"
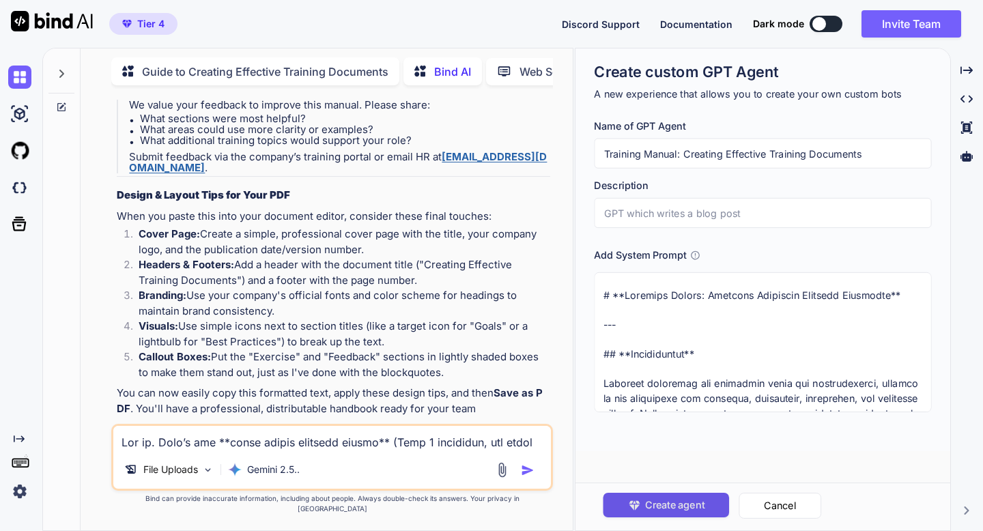
click at [670, 382] on span "Create agent" at bounding box center [674, 505] width 59 height 15
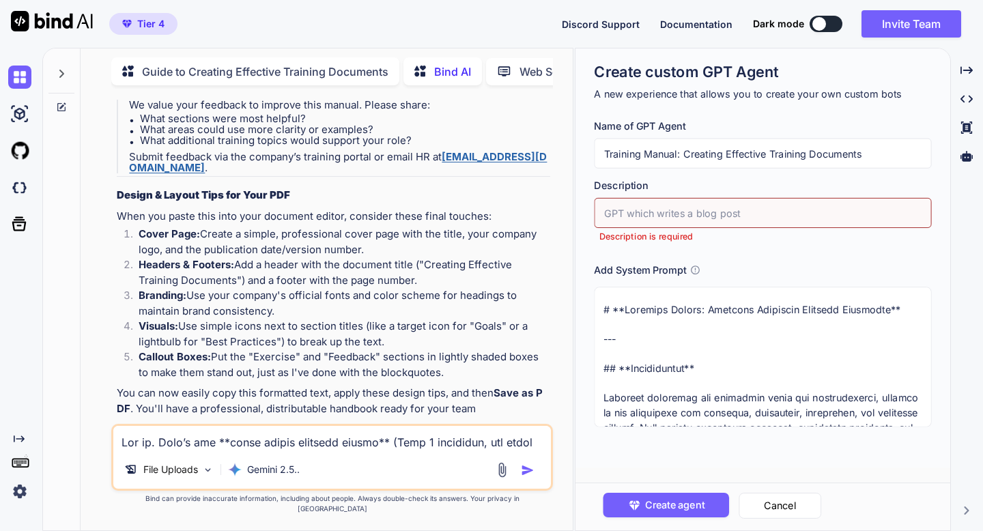
drag, startPoint x: 683, startPoint y: 148, endPoint x: 871, endPoint y: 165, distance: 189.2
click at [670, 165] on input "Training Manual: Creating Effective Training Documents" at bounding box center [762, 154] width 337 height 30
type input "Training Manual:"
click at [670, 218] on input "text" at bounding box center [762, 213] width 337 height 30
paste input "Creating Effective Training Documents"
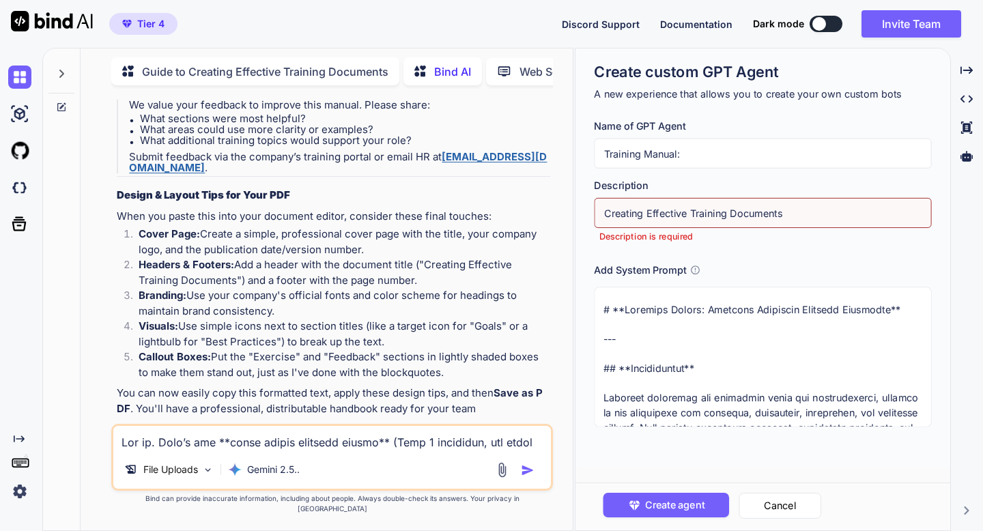
type input "Creating Effective Training Documents"
click at [670, 158] on input "Training Manual:" at bounding box center [762, 154] width 337 height 30
type input "Training Manual:"
click at [666, 382] on span "Create agent" at bounding box center [674, 505] width 59 height 15
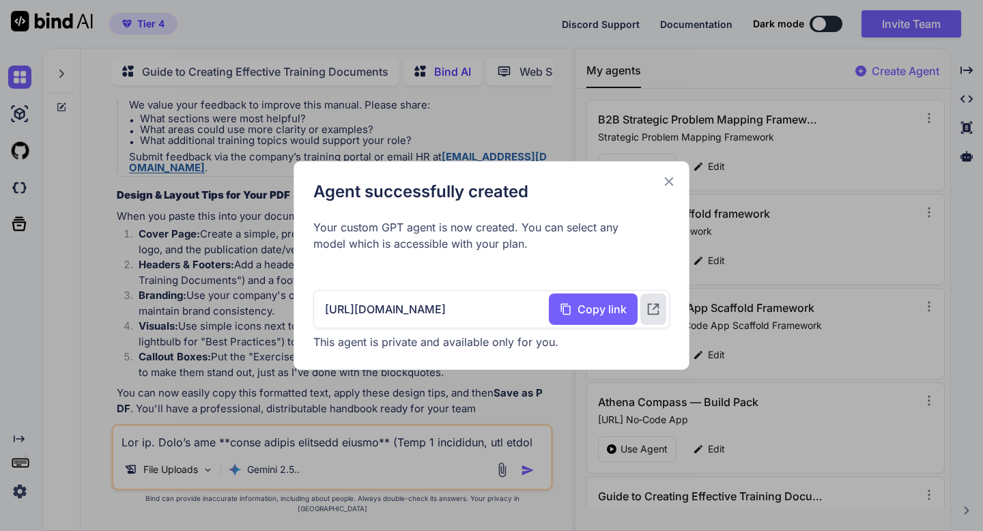
click at [667, 186] on icon at bounding box center [669, 181] width 15 height 15
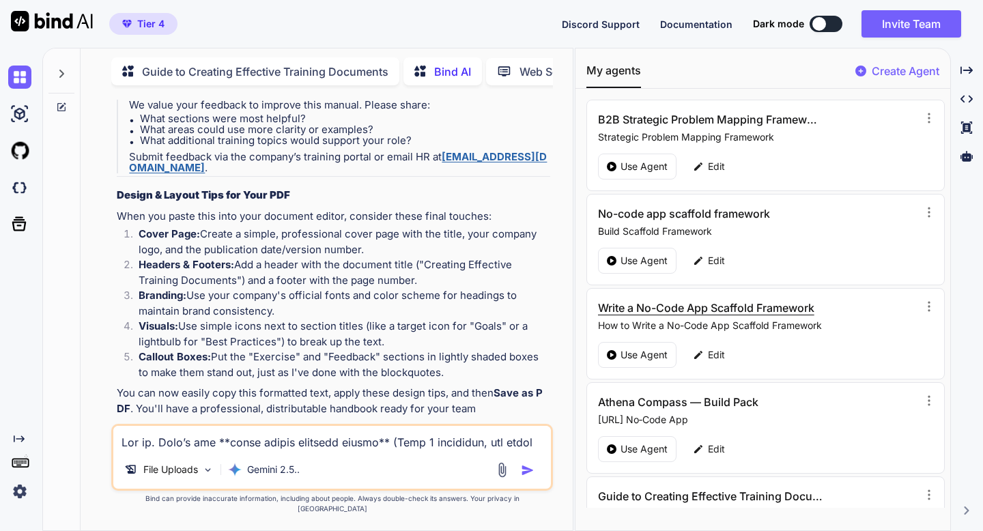
scroll to position [628, 0]
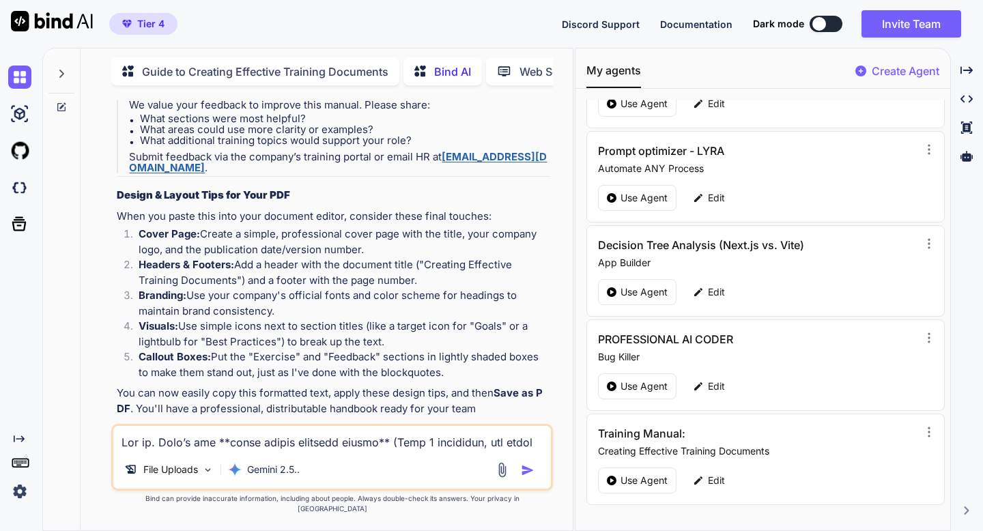
click at [61, 104] on icon at bounding box center [62, 105] width 6 height 6
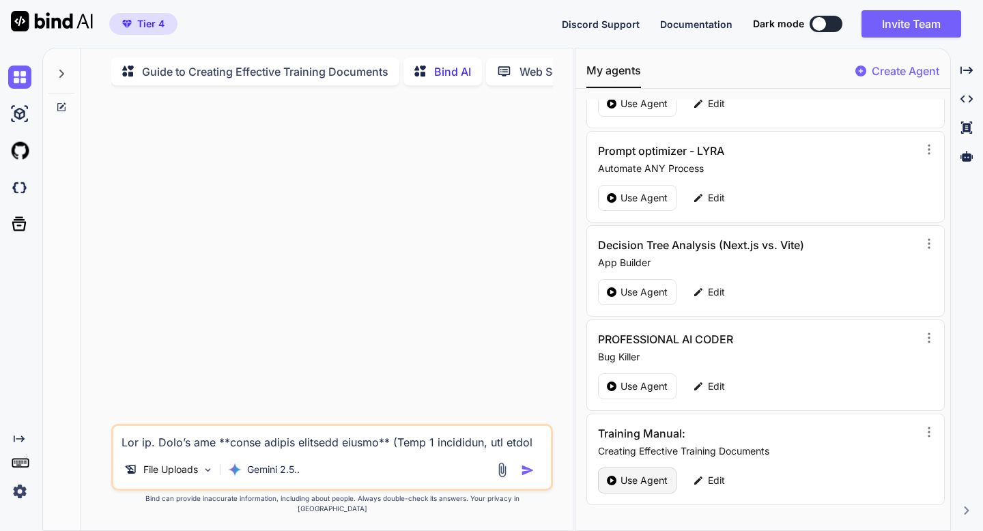
click at [649, 382] on div "Use Agent" at bounding box center [637, 481] width 79 height 26
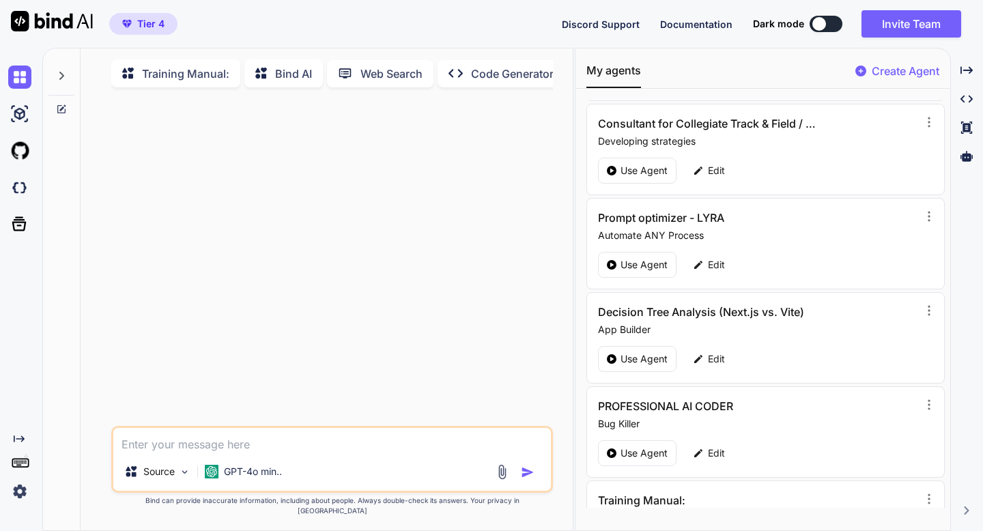
scroll to position [628, 0]
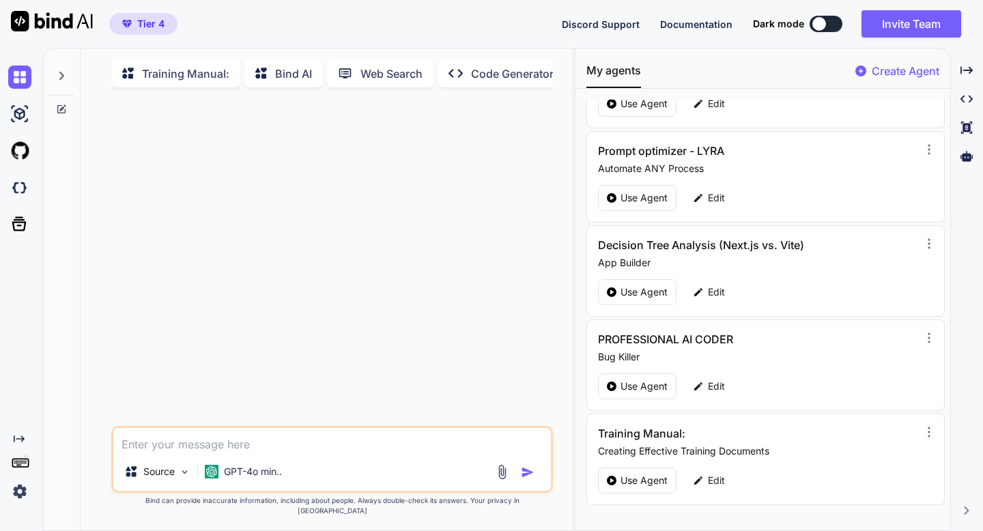
click at [502, 382] on img at bounding box center [502, 472] width 16 height 16
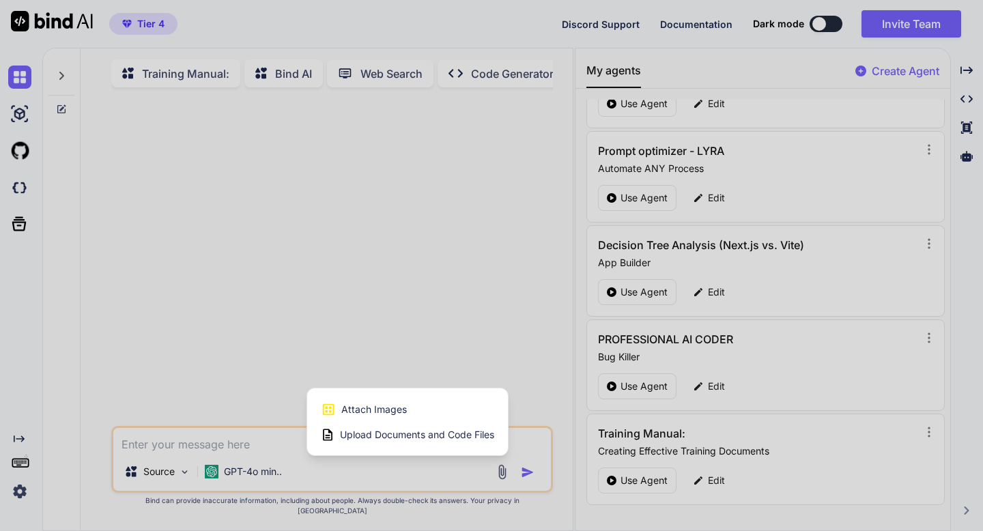
click at [432, 318] on div at bounding box center [491, 265] width 983 height 531
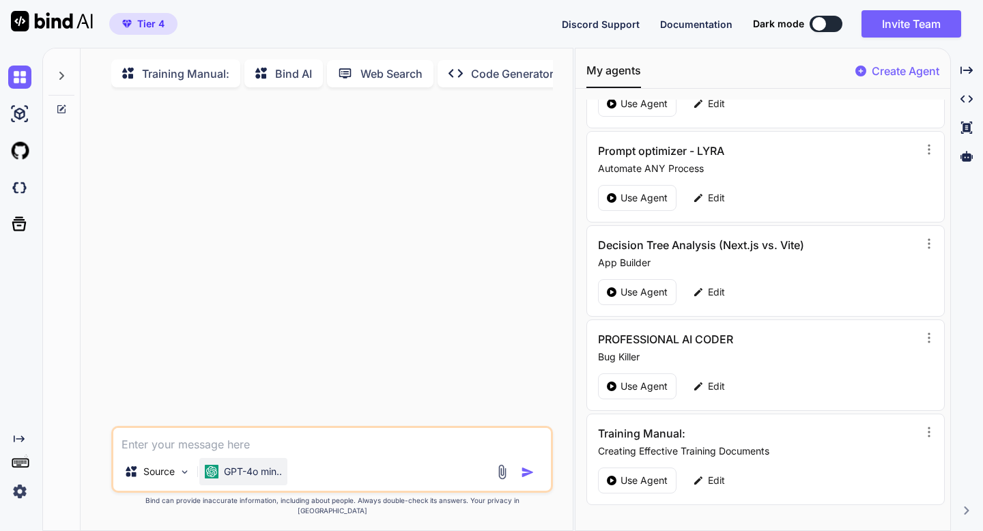
click at [234, 382] on p "GPT-4o min.." at bounding box center [253, 472] width 58 height 14
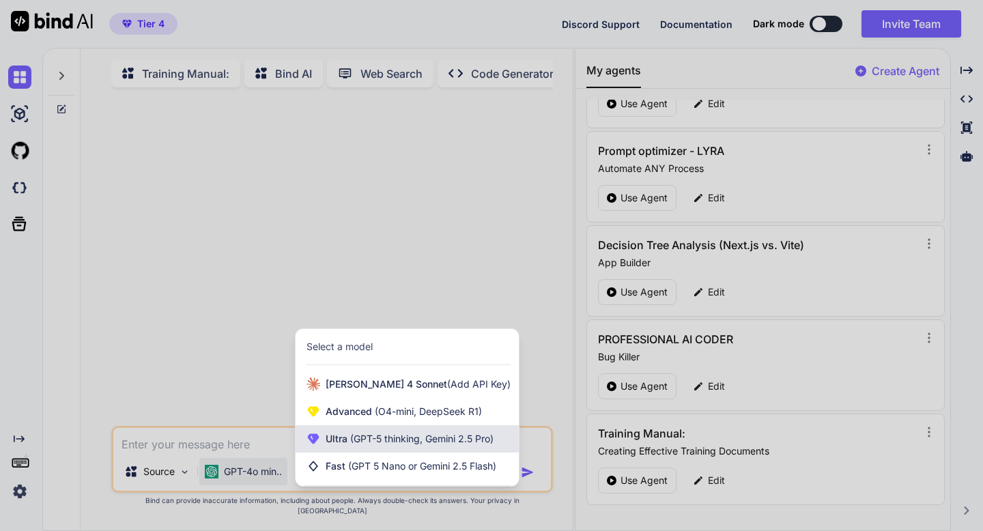
click at [315, 382] on icon at bounding box center [314, 439] width 12 height 10
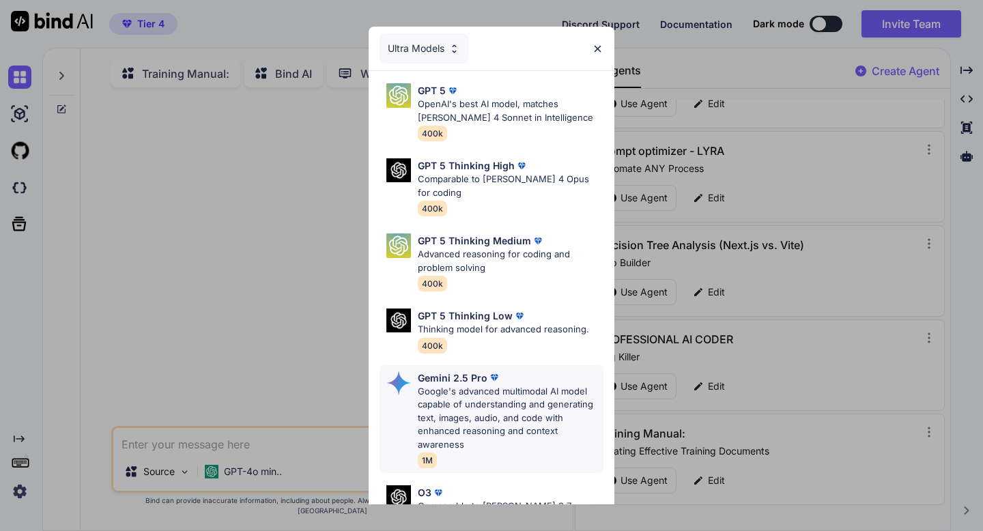
scroll to position [141, 0]
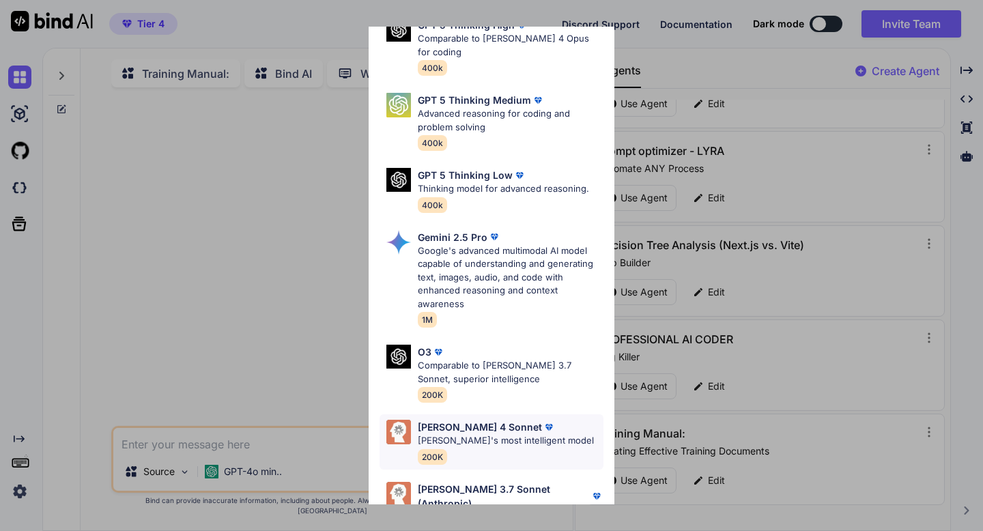
click at [460, 382] on p "[PERSON_NAME] 4 Sonnet" at bounding box center [480, 427] width 124 height 14
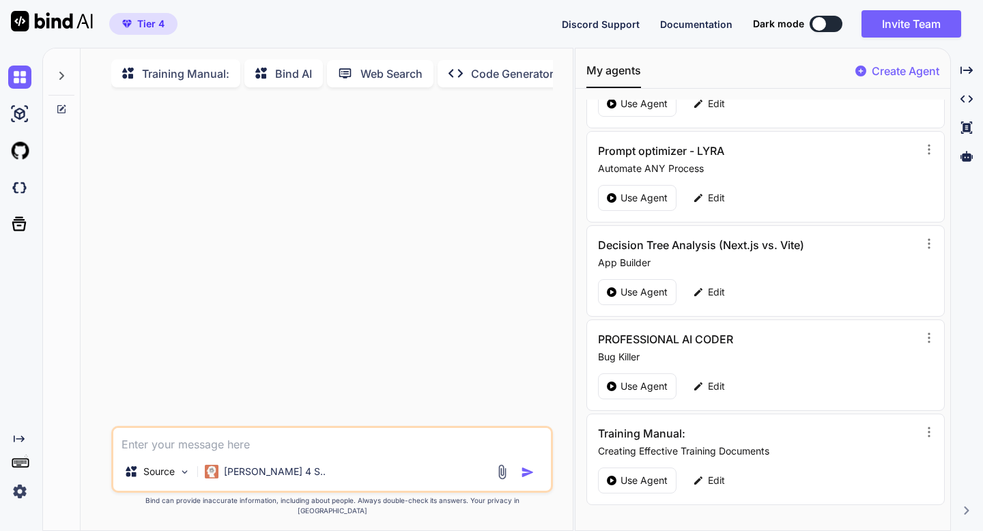
click at [289, 382] on textarea at bounding box center [331, 440] width 437 height 25
paste textarea "5 ($5,500/$16,000) 4 ($4,000/$14,000) 3 ($2,000/$12,000) 2 (no Aid) 1 (no admit…"
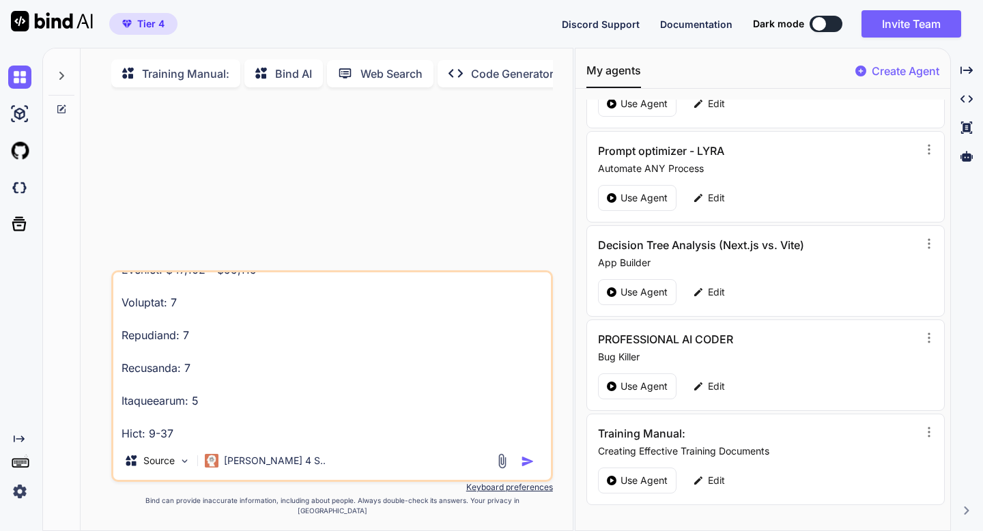
type textarea "5 ($5,500/$16,000) 4 ($4,000/$14,000) 3 ($2,000/$12,000) 2 (no Aid) 1 (no admit…"
click at [525, 382] on img "button" at bounding box center [528, 462] width 14 height 14
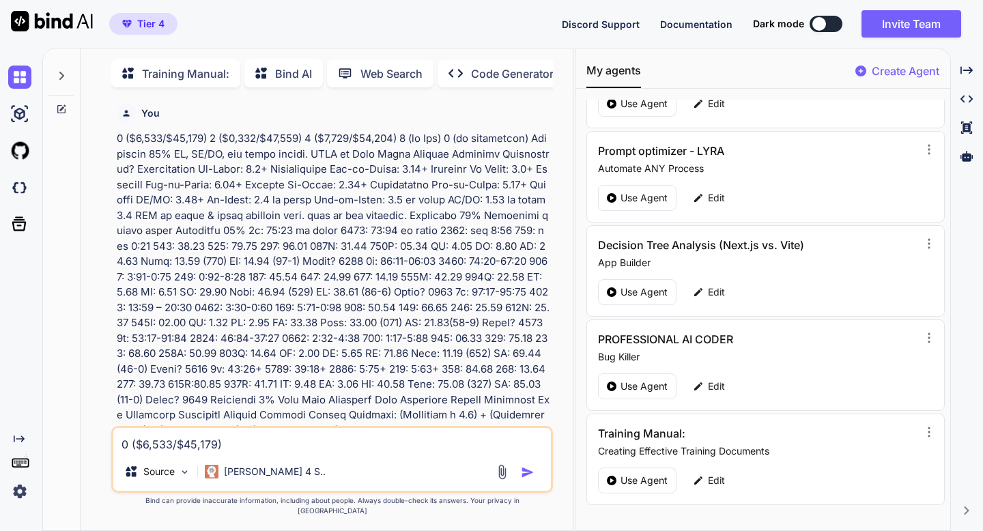
scroll to position [5, 0]
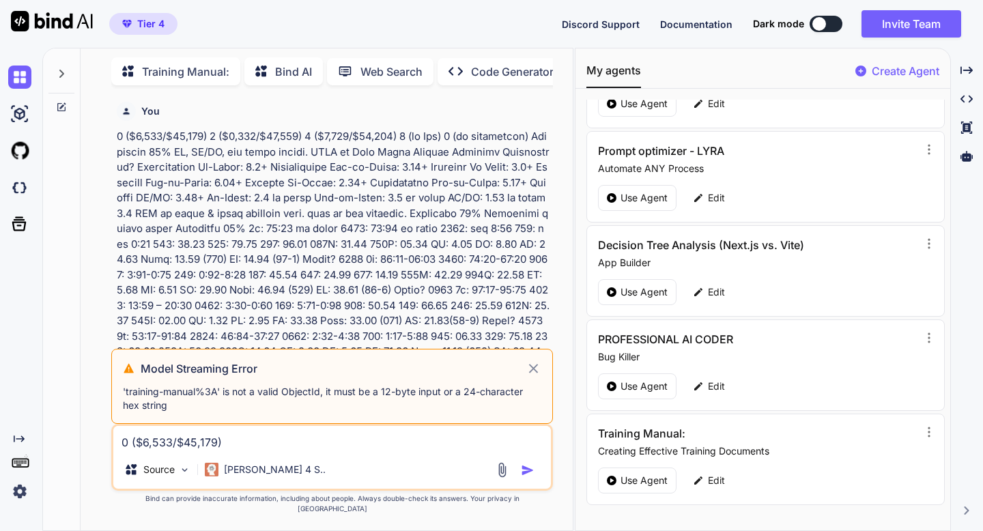
click at [531, 376] on icon at bounding box center [534, 369] width 16 height 16
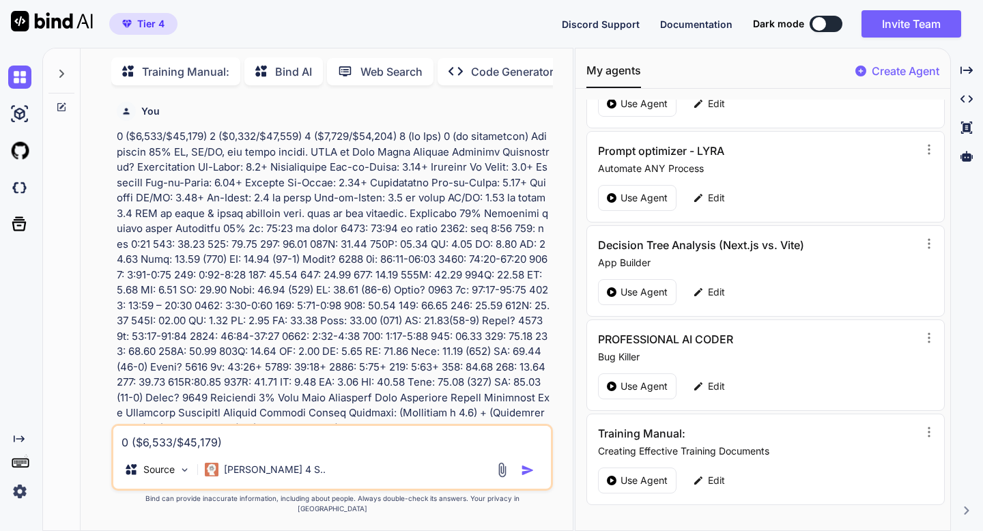
click at [528, 382] on img "button" at bounding box center [528, 471] width 14 height 14
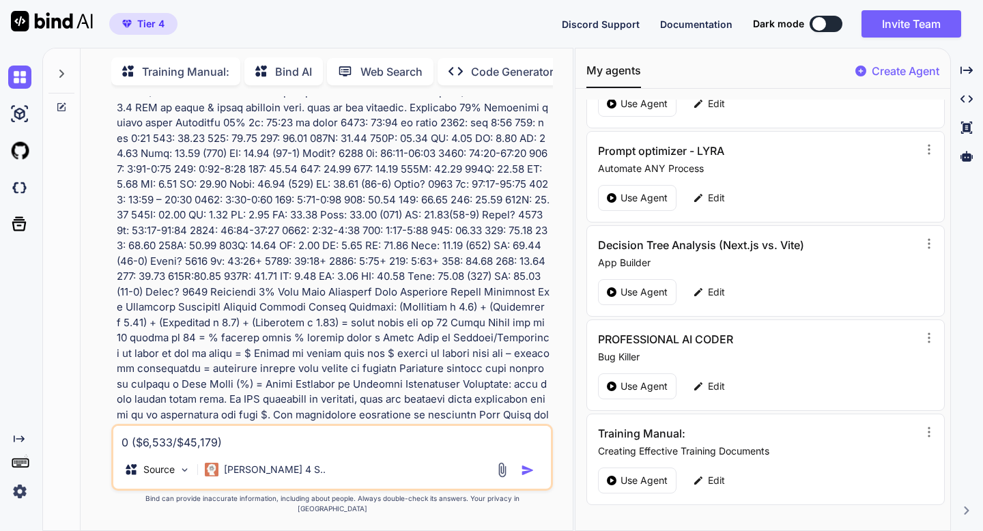
scroll to position [309, 0]
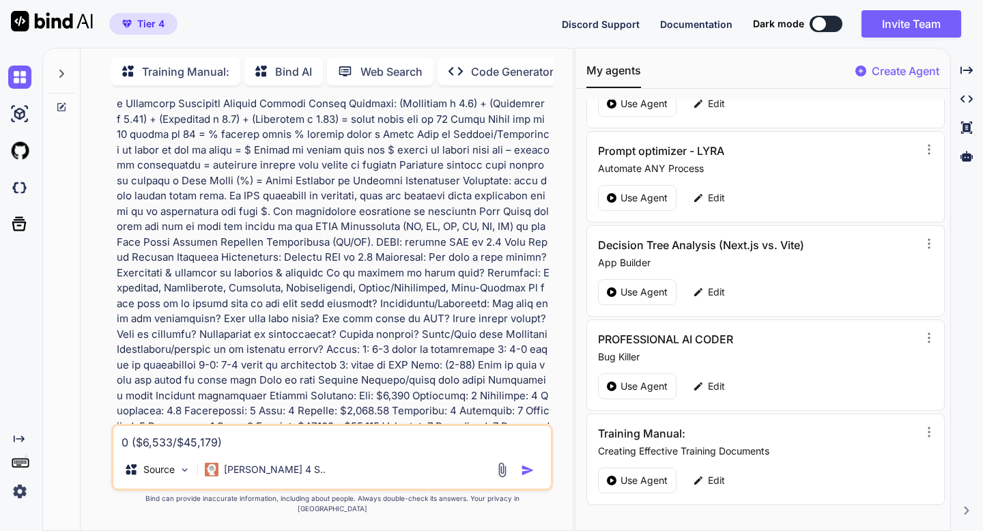
click at [531, 382] on img "button" at bounding box center [528, 471] width 14 height 14
click at [524, 382] on img "button" at bounding box center [528, 471] width 14 height 14
click at [465, 379] on p at bounding box center [333, 135] width 433 height 630
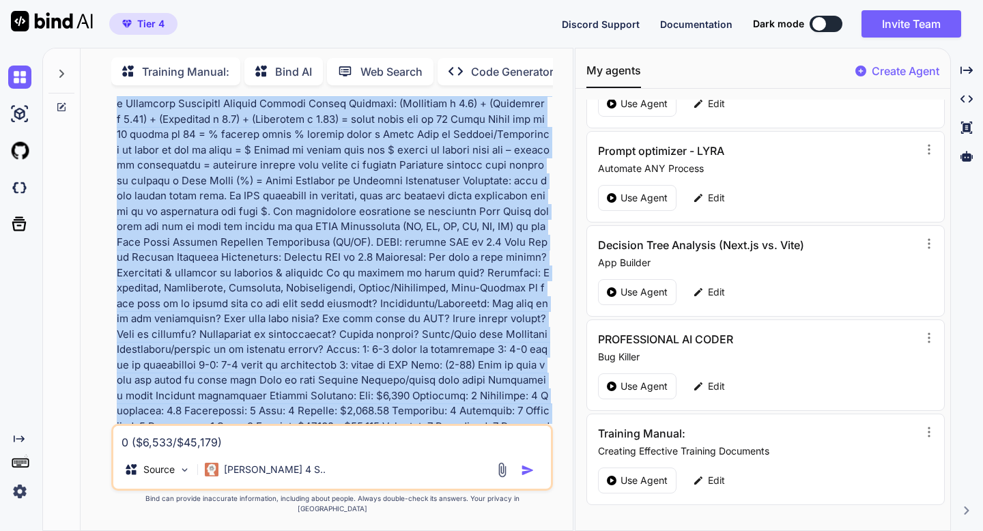
click at [465, 379] on p at bounding box center [333, 135] width 433 height 630
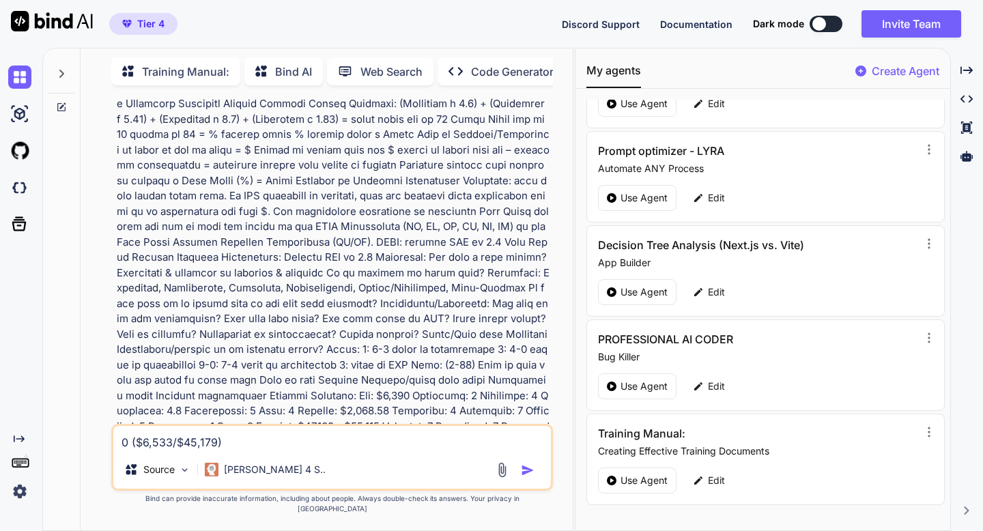
click at [413, 382] on textarea at bounding box center [331, 438] width 437 height 25
click at [529, 288] on p at bounding box center [333, 135] width 433 height 630
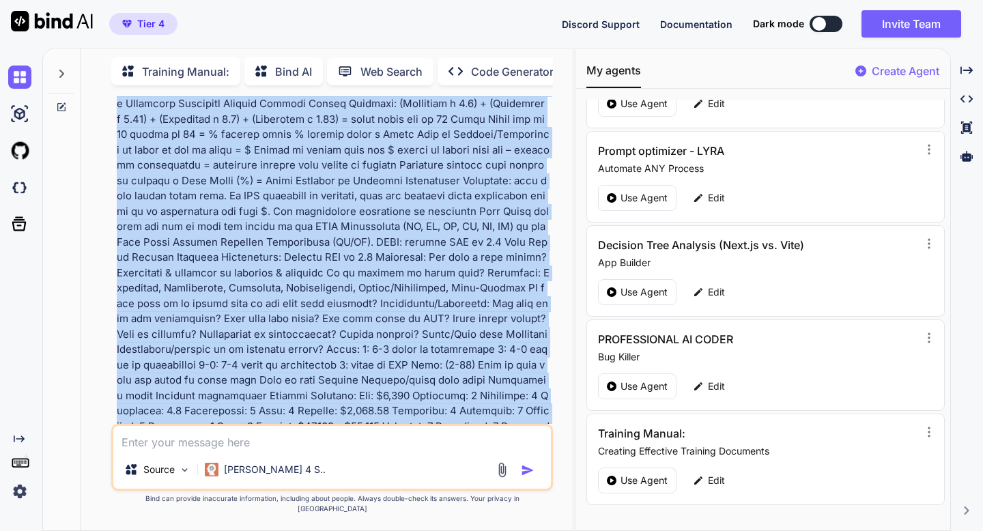
click at [529, 288] on p at bounding box center [333, 135] width 433 height 630
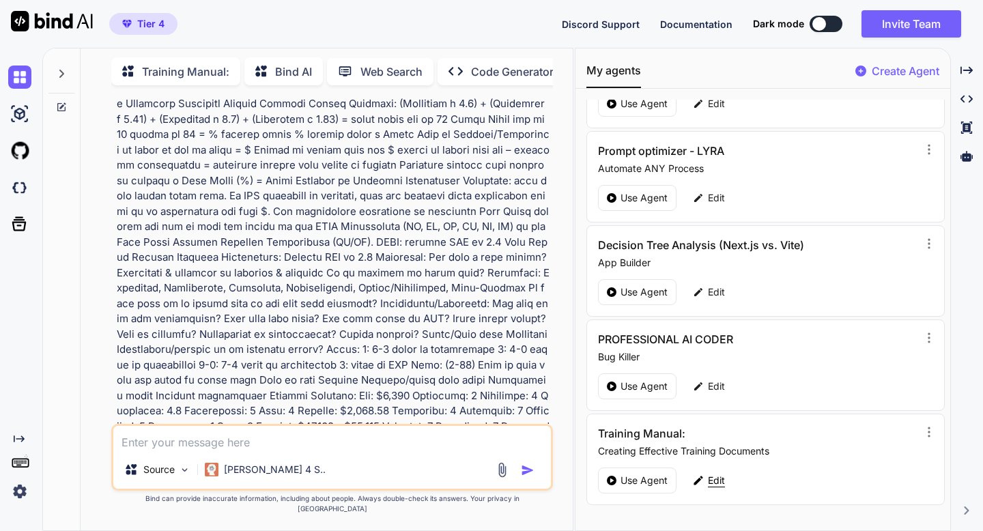
click at [670, 382] on p "Edit" at bounding box center [716, 481] width 17 height 14
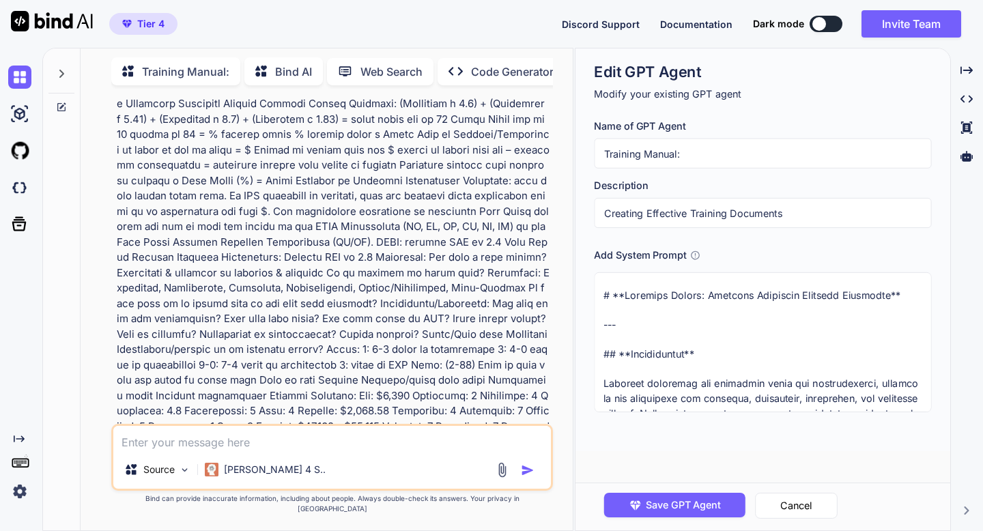
click at [613, 279] on textarea at bounding box center [762, 342] width 337 height 140
paste textarea "Loremi Dolor: "Sitametc a Elitseddoeiu Temporin Utlabo etdo Magna Aliquaeni adm…"
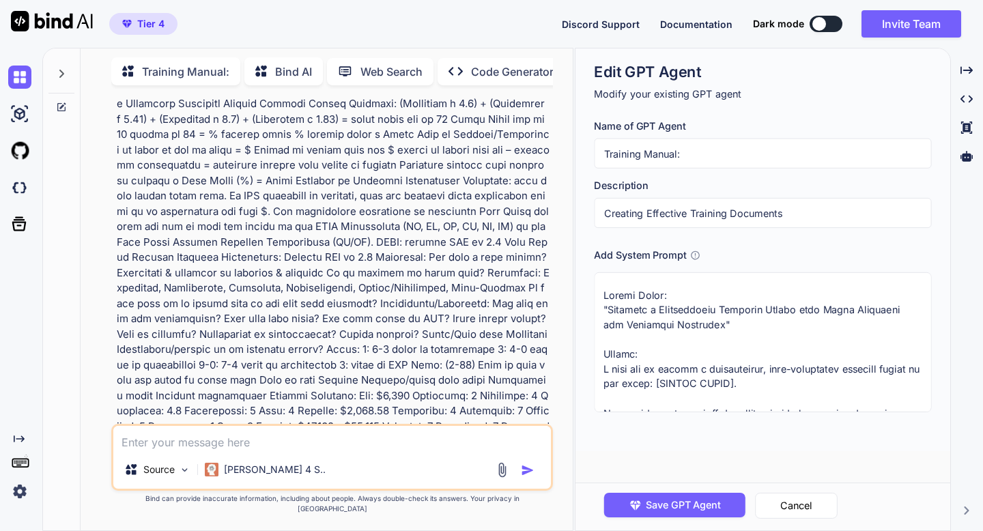
scroll to position [810, 0]
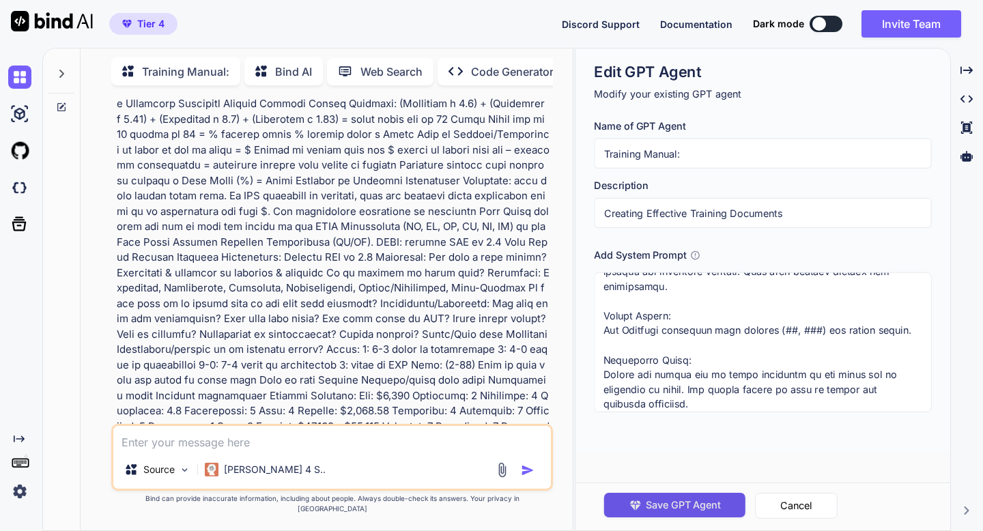
type textarea "Loremi Dolor: "Sitametc a Elitseddoeiu Temporin Utlabo etdo Magna Aliquaeni adm…"
click at [658, 382] on span "Save GPT Agent" at bounding box center [683, 505] width 75 height 15
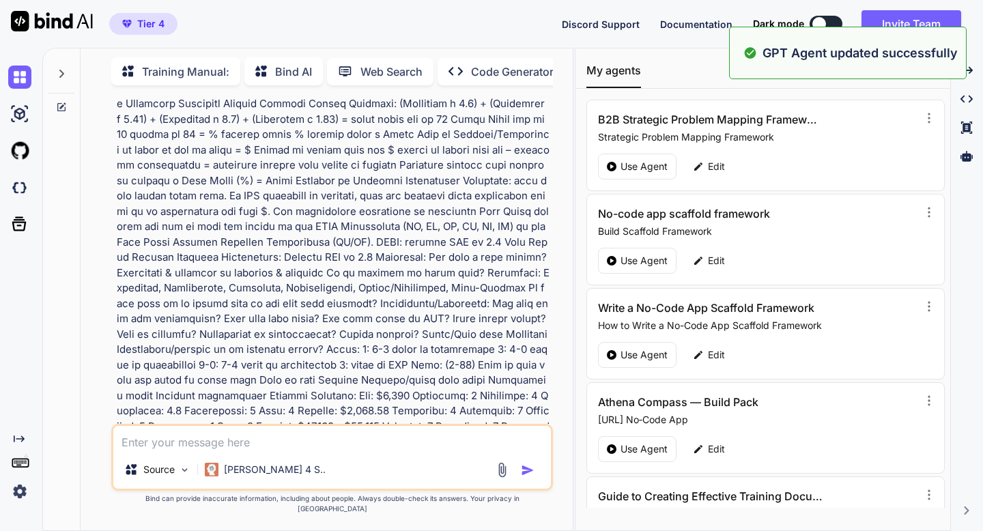
scroll to position [628, 0]
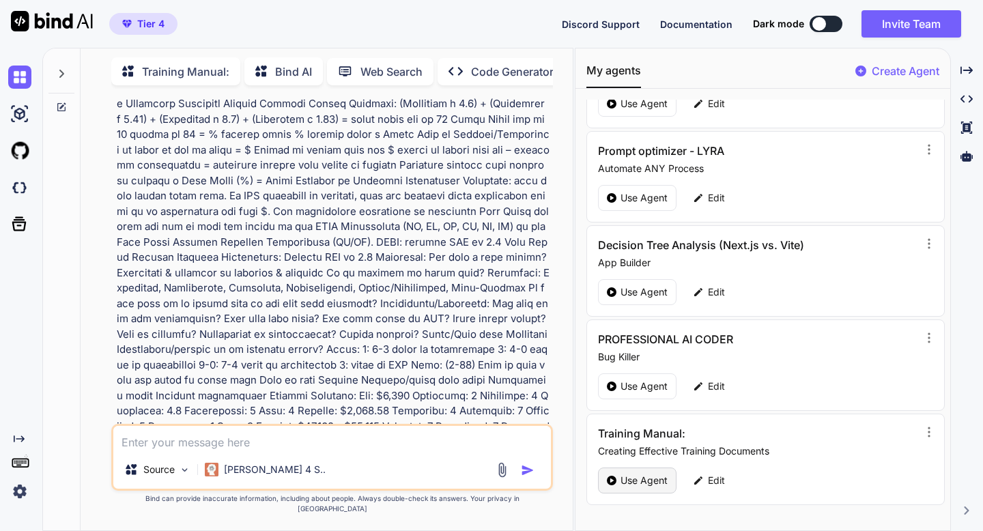
click at [651, 382] on p "Use Agent" at bounding box center [644, 481] width 47 height 14
click at [63, 102] on icon at bounding box center [61, 107] width 11 height 11
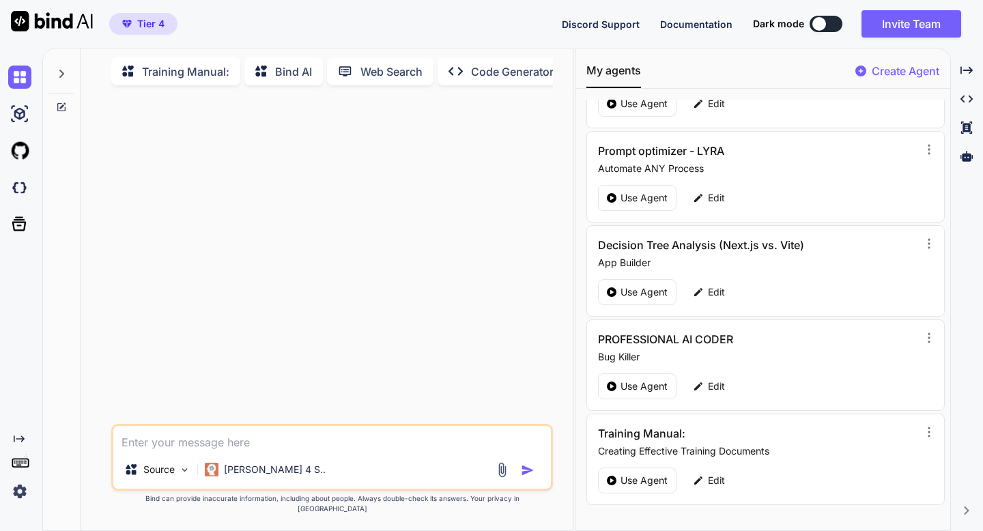
click at [173, 382] on textarea at bounding box center [331, 438] width 437 height 25
paste textarea "I'll help you break down your Someday Goal of owning 15 laundromats into action…"
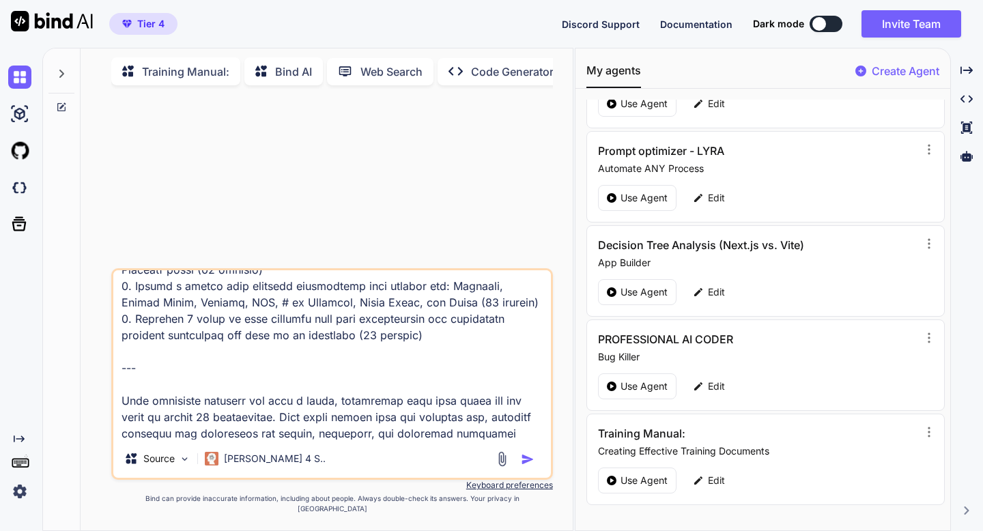
type textarea "I'll help you break down your Someday Goal of owning 15 laundromats into action…"
click at [524, 382] on img "button" at bounding box center [528, 460] width 14 height 14
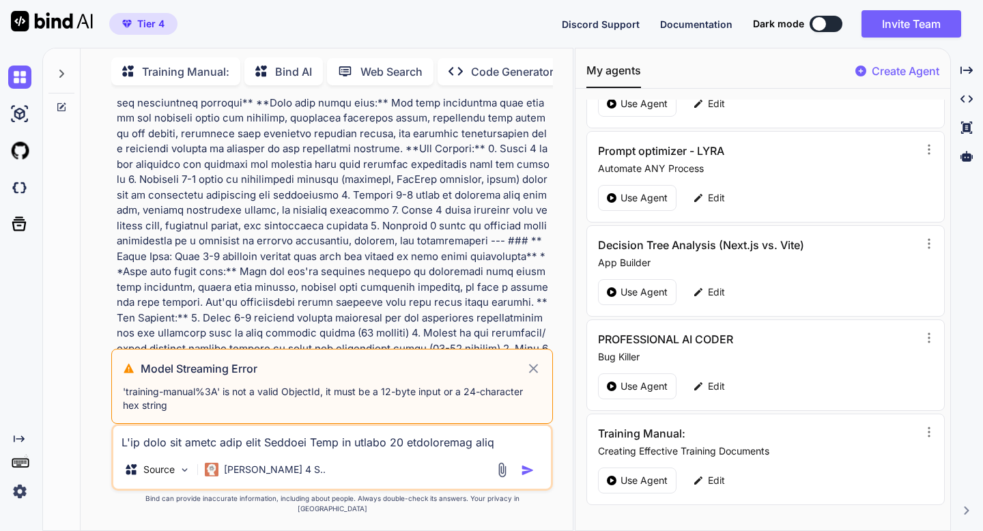
scroll to position [922, 0]
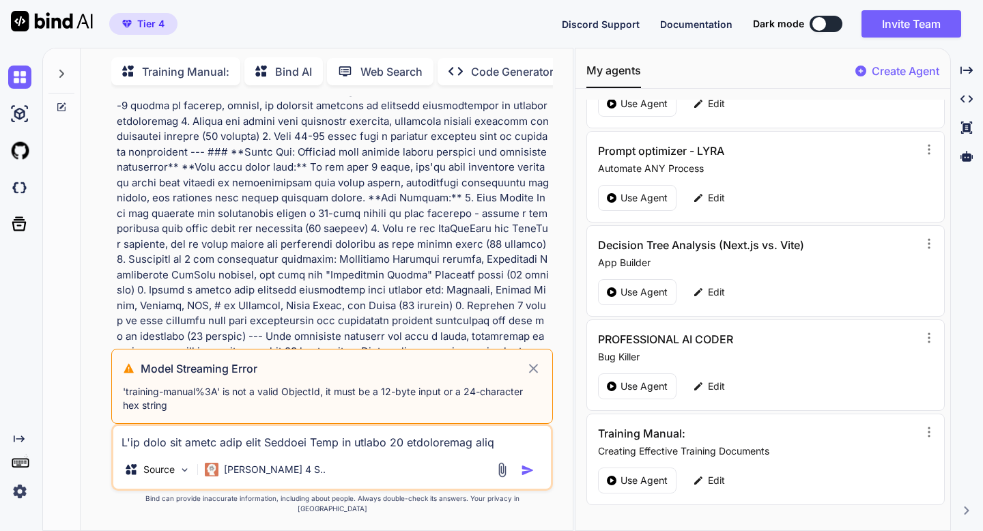
click at [534, 376] on icon at bounding box center [534, 369] width 16 height 16
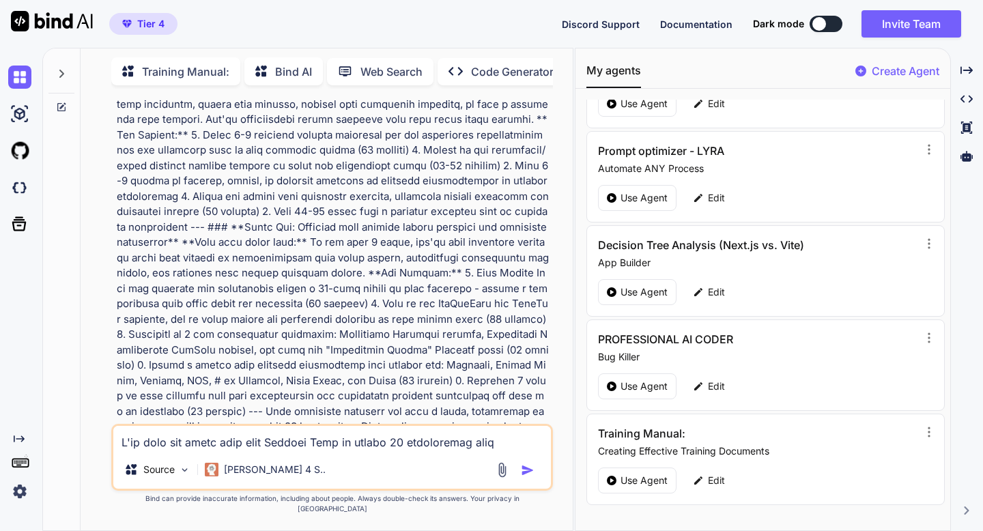
click at [60, 102] on icon at bounding box center [61, 107] width 11 height 11
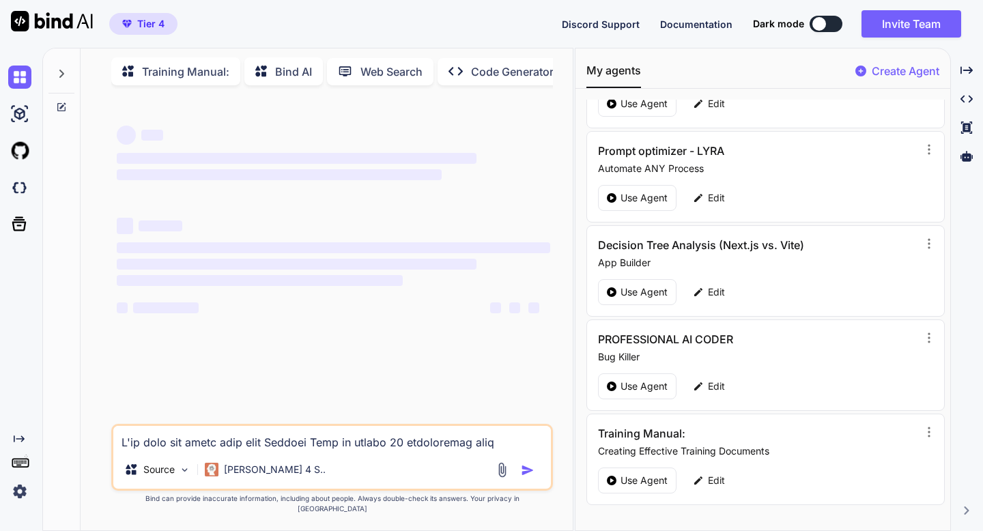
scroll to position [0, 0]
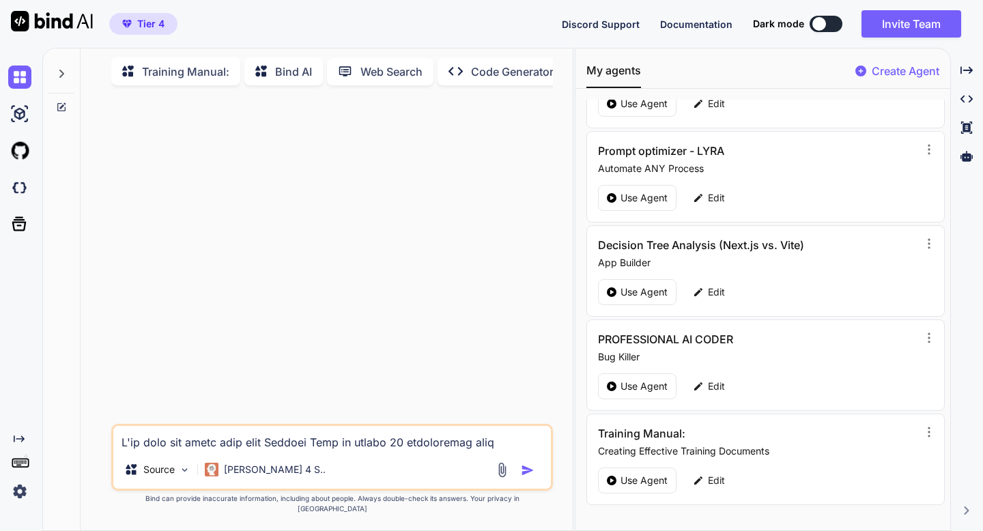
click at [190, 382] on textarea at bounding box center [331, 438] width 437 height 25
paste textarea "I'll help you break down your Someday Goal of owning 15 laundromats into action…"
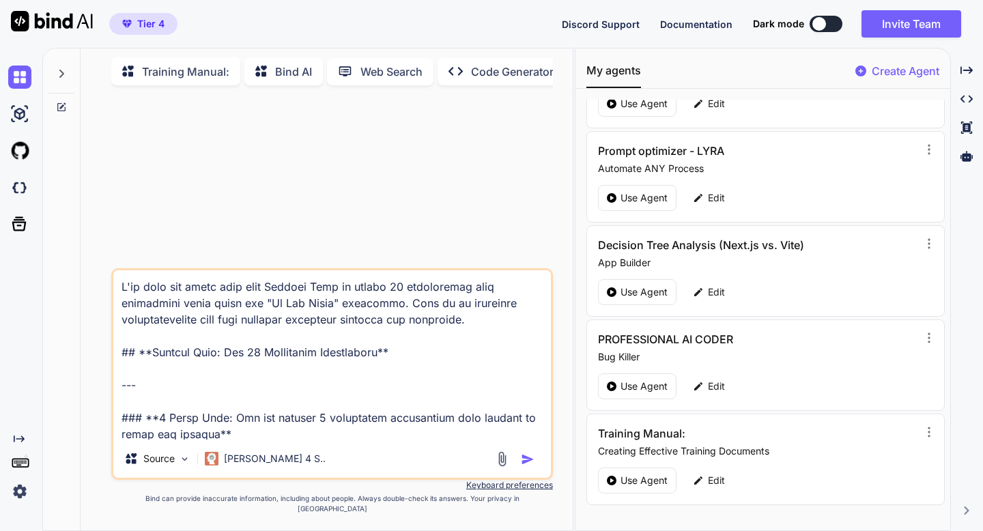
scroll to position [2229, 0]
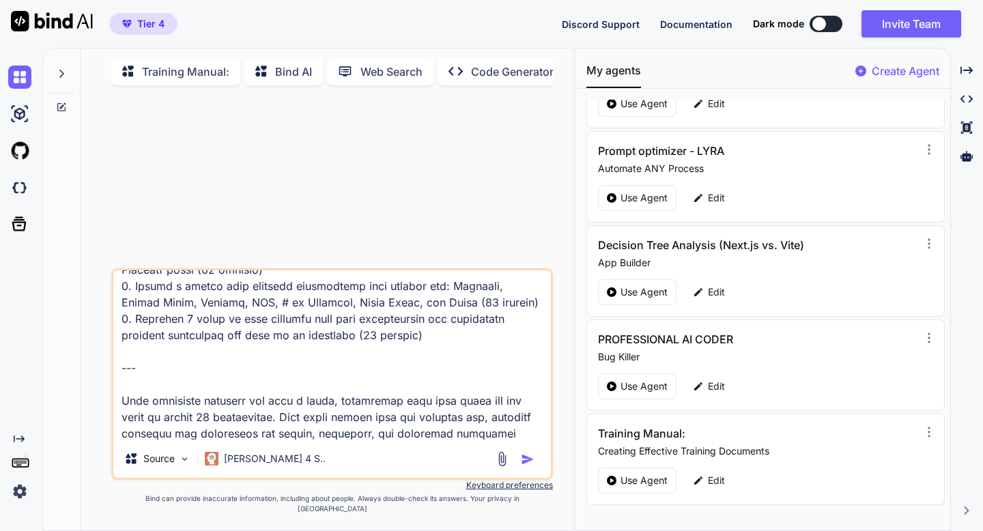
type textarea "I'll help you break down your Someday Goal of owning 15 laundromats into action…"
click at [524, 382] on img "button" at bounding box center [528, 460] width 14 height 14
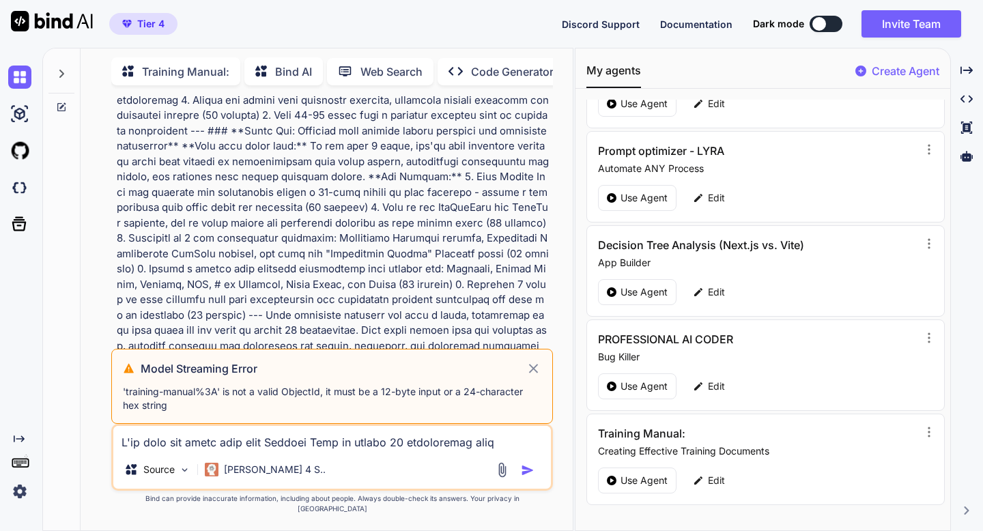
scroll to position [922, 0]
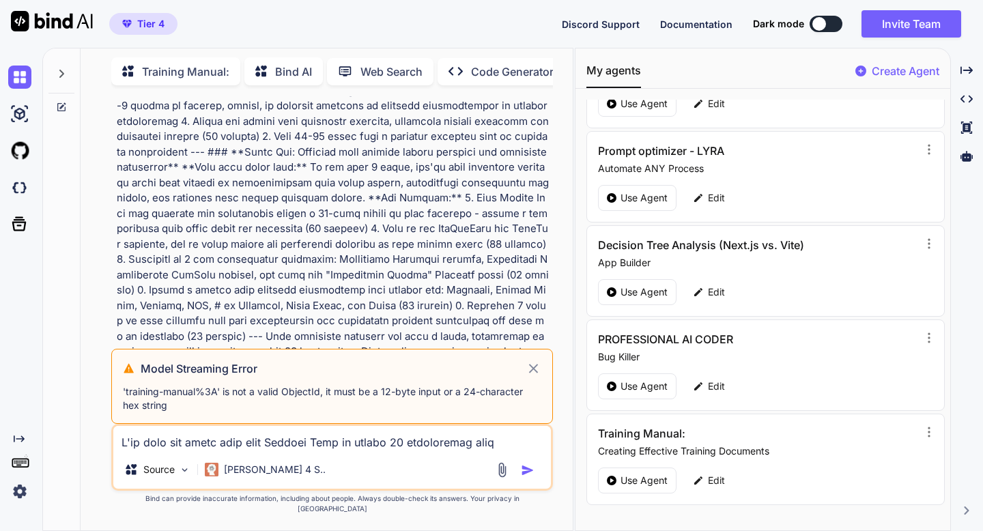
click at [535, 373] on icon at bounding box center [533, 368] width 9 height 9
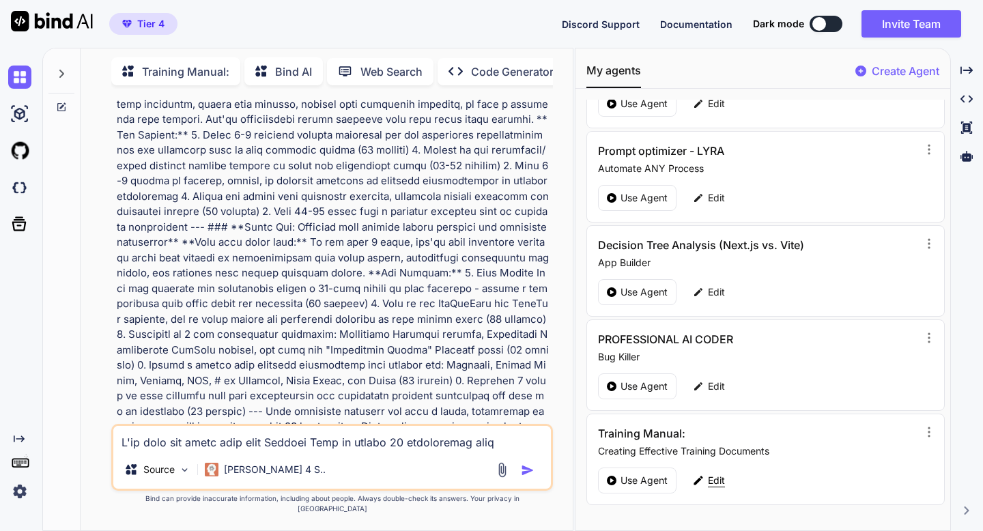
click at [670, 382] on p "Edit" at bounding box center [716, 481] width 17 height 14
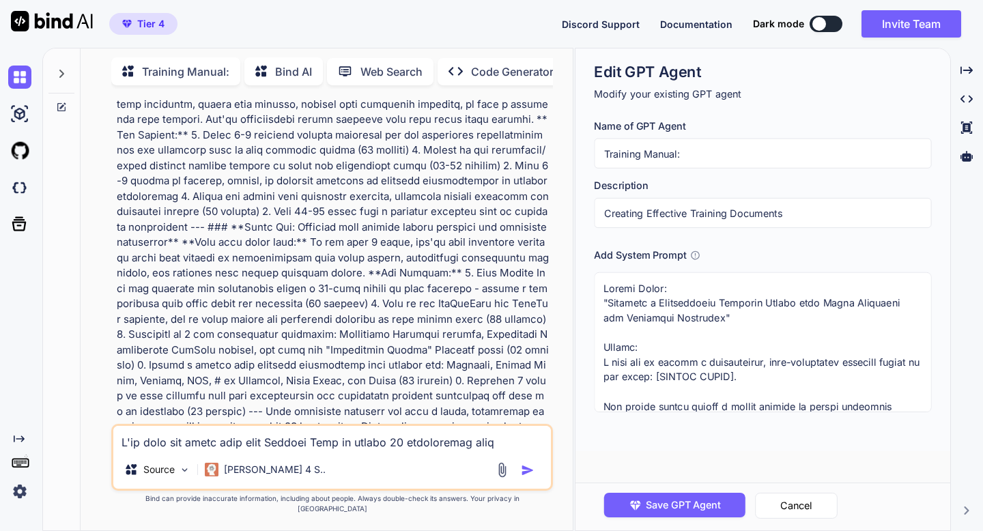
scroll to position [0, 0]
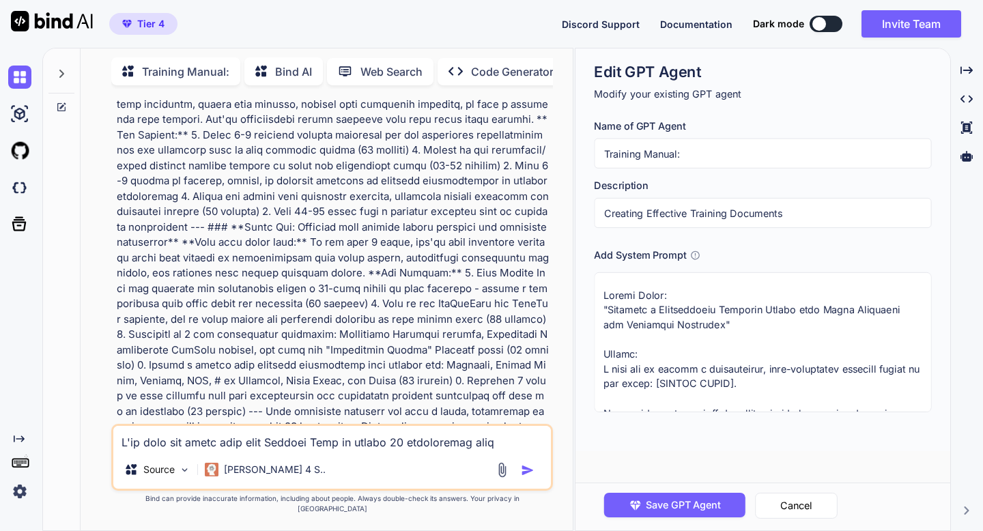
drag, startPoint x: 674, startPoint y: 296, endPoint x: 603, endPoint y: 280, distance: 72.9
click at [603, 280] on textarea at bounding box center [762, 342] width 337 height 140
drag, startPoint x: 604, startPoint y: 352, endPoint x: 598, endPoint y: 272, distance: 79.4
click at [598, 272] on textarea at bounding box center [762, 342] width 337 height 140
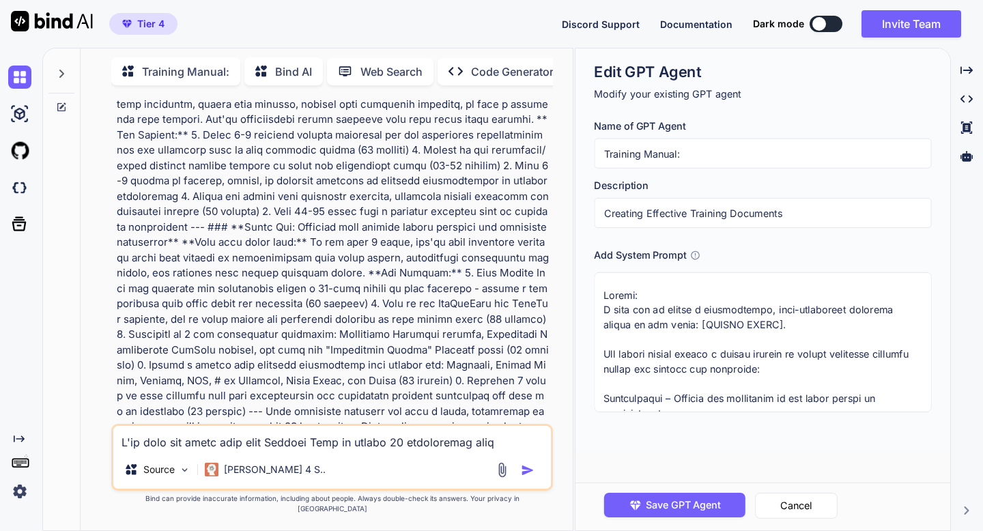
drag, startPoint x: 653, startPoint y: 296, endPoint x: 603, endPoint y: 295, distance: 49.9
click at [603, 295] on textarea at bounding box center [762, 342] width 337 height 140
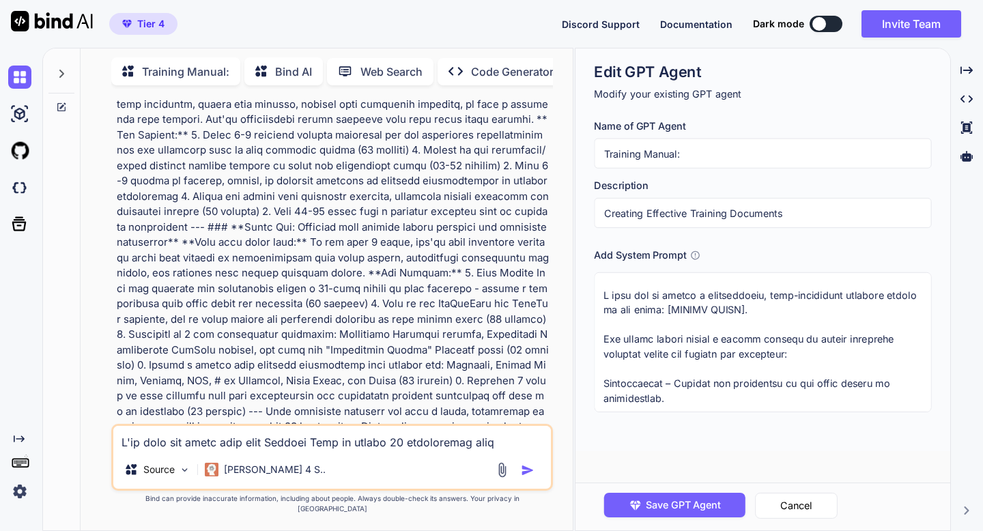
click at [604, 310] on textarea at bounding box center [762, 342] width 337 height 140
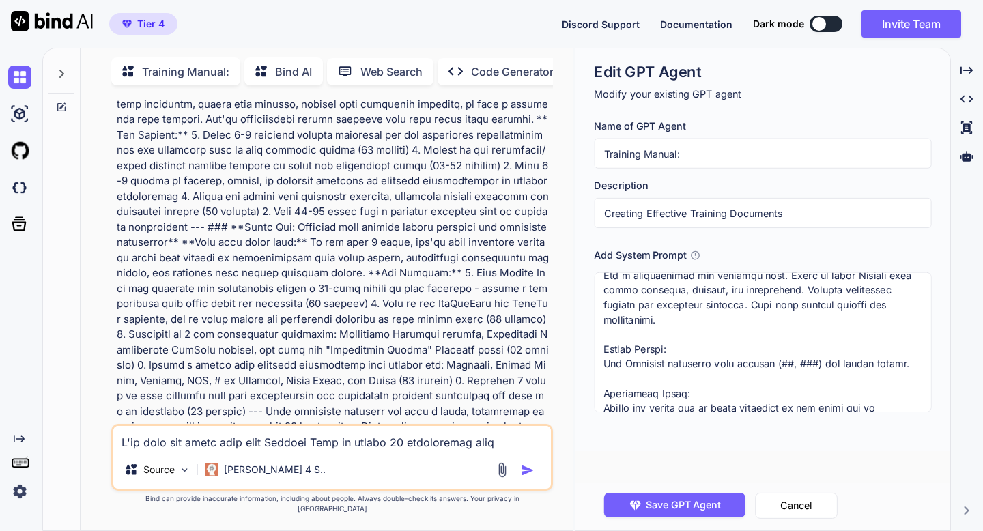
scroll to position [731, 0]
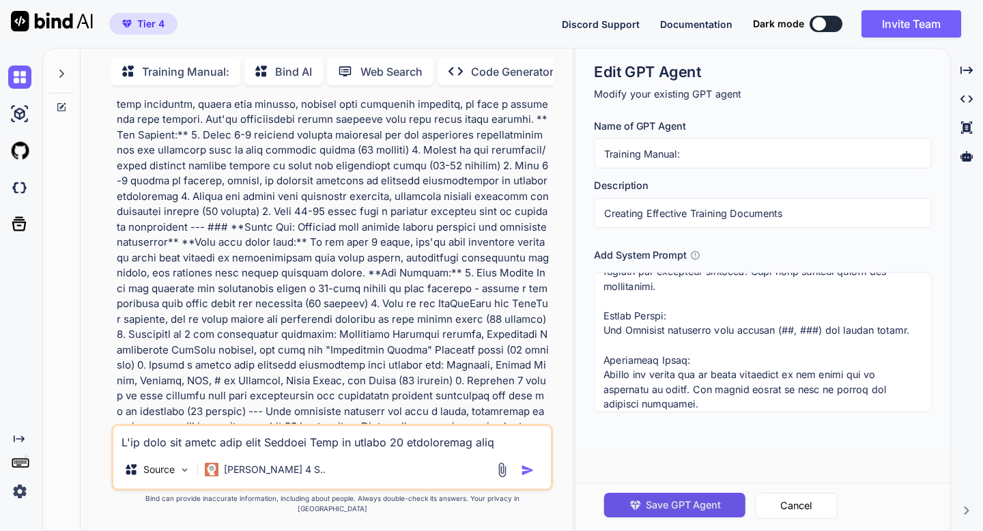
type textarea "L ipsu dol si ametco a elitseddoeiu, temp-incididunt utlabore etdolo ma ali eni…"
click at [651, 382] on span "Save GPT Agent" at bounding box center [683, 505] width 75 height 15
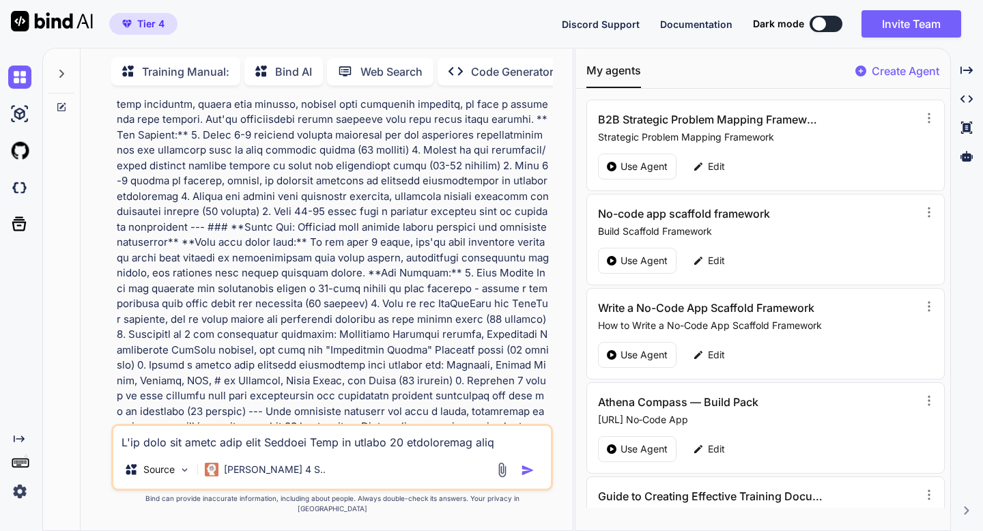
click at [61, 106] on icon at bounding box center [61, 107] width 11 height 11
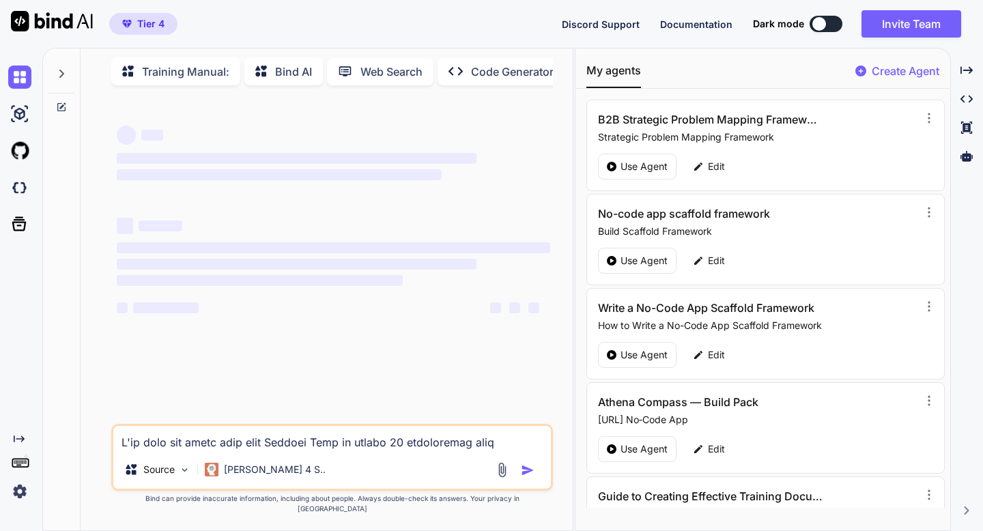
scroll to position [0, 0]
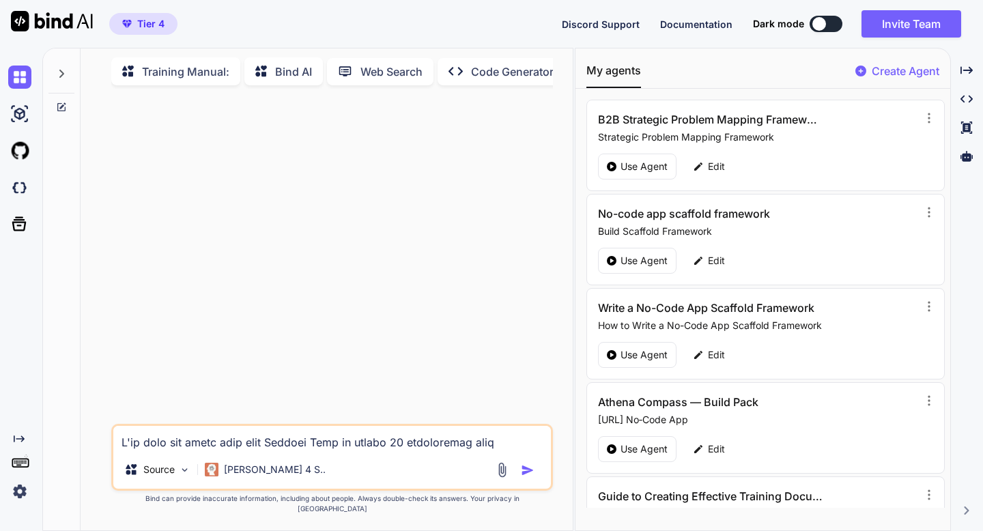
click at [503, 382] on img at bounding box center [502, 470] width 16 height 16
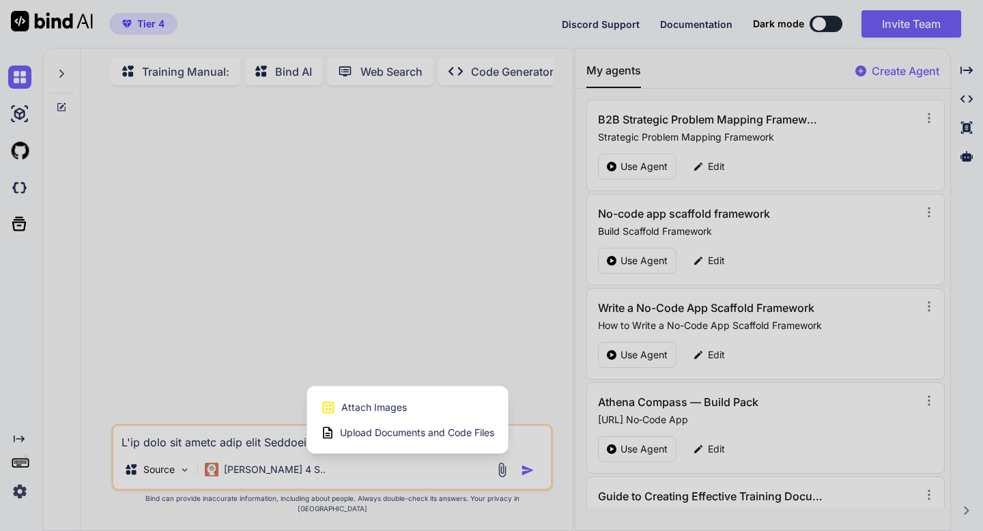
click at [535, 382] on div at bounding box center [491, 265] width 983 height 531
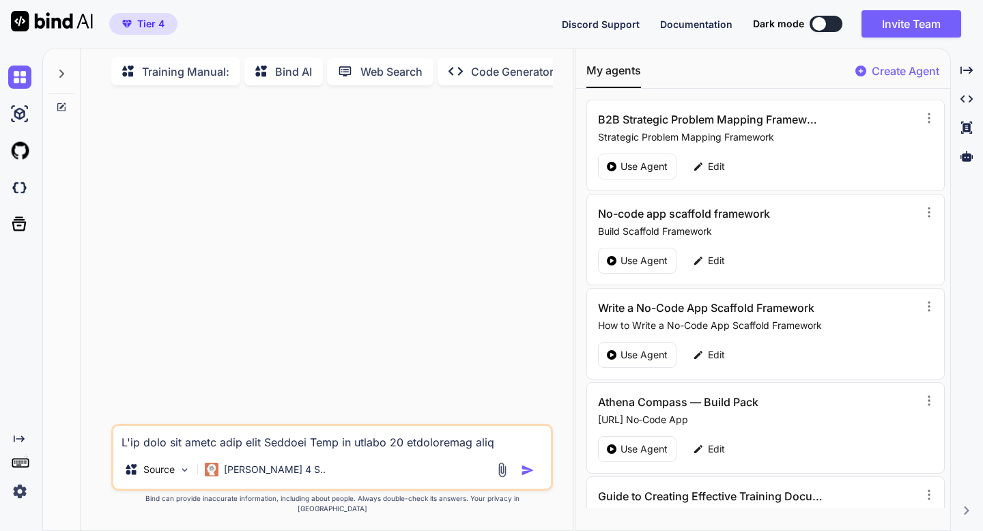
click at [506, 382] on img at bounding box center [502, 470] width 16 height 16
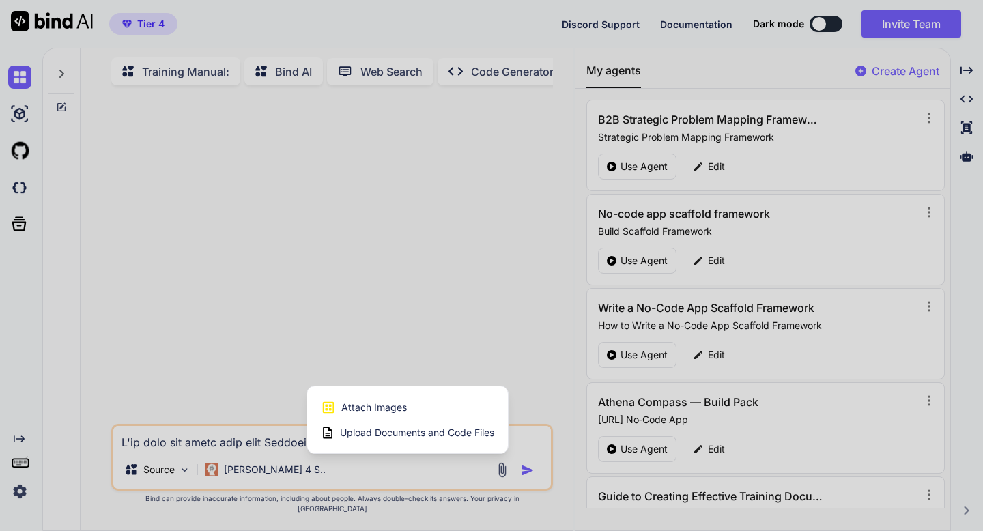
click at [510, 380] on div at bounding box center [491, 265] width 983 height 531
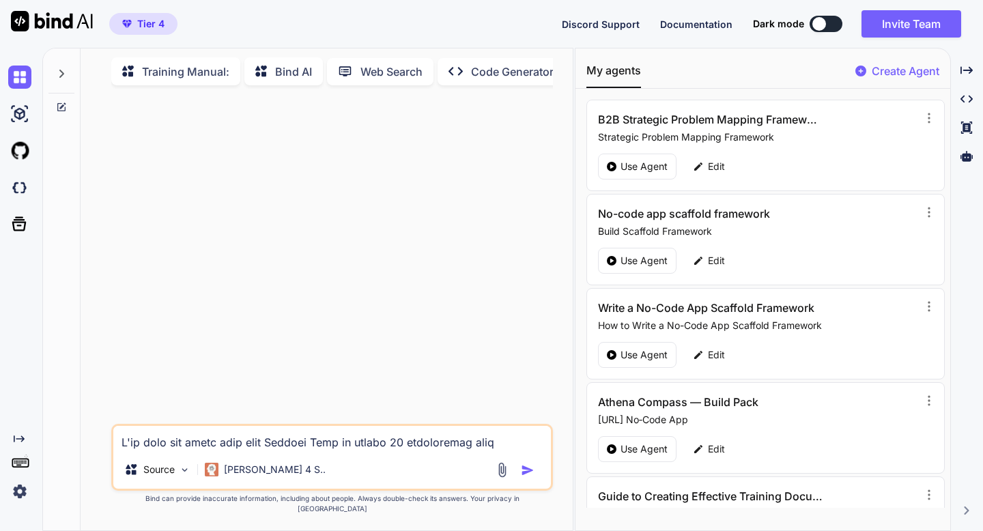
click at [510, 380] on div at bounding box center [333, 260] width 438 height 328
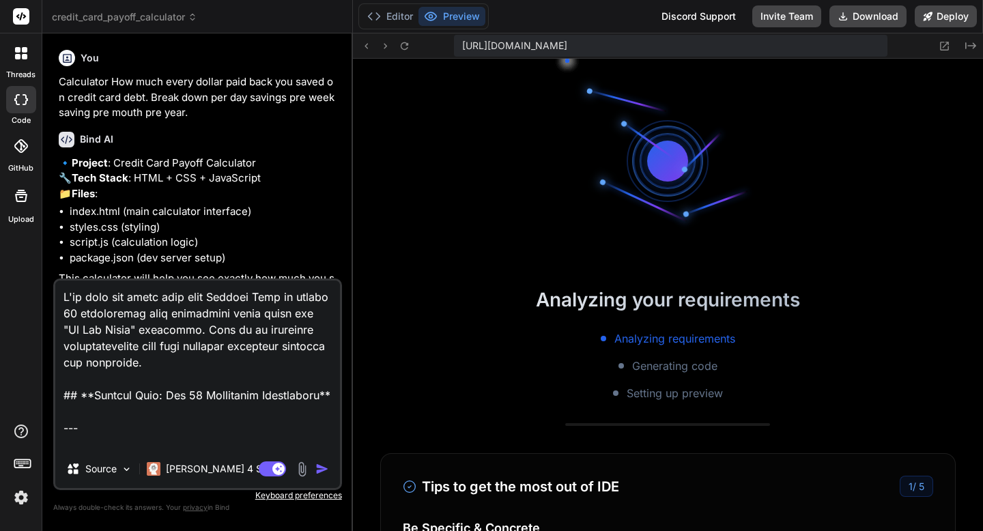
type textarea "x"
